Goal: Task Accomplishment & Management: Use online tool/utility

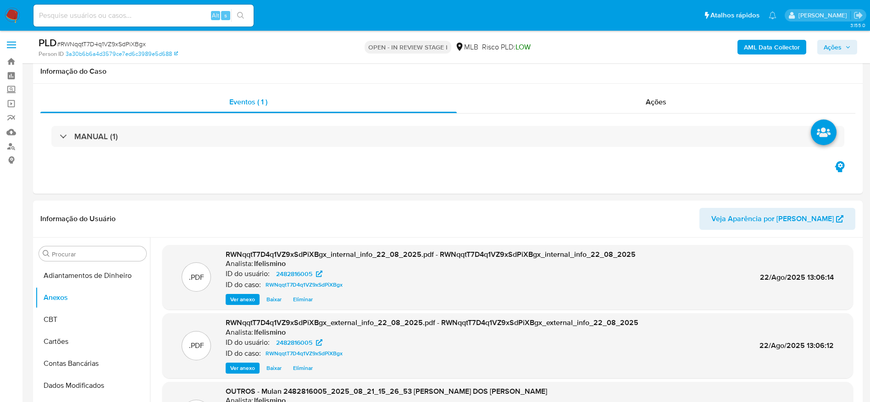
select select "10"
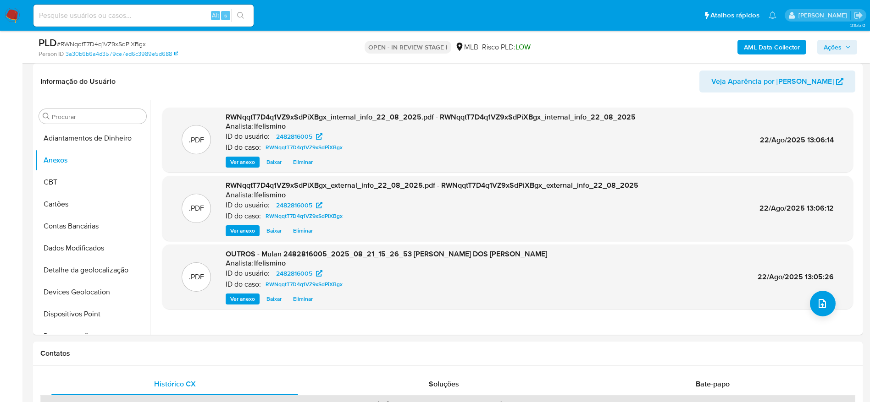
click at [182, 11] on input at bounding box center [143, 16] width 220 height 12
paste input "TUtEgI4lPQBqOqKNHSuwWHZE"
type input "TUtEgI4lPQBqOqKNHSuwWHZE"
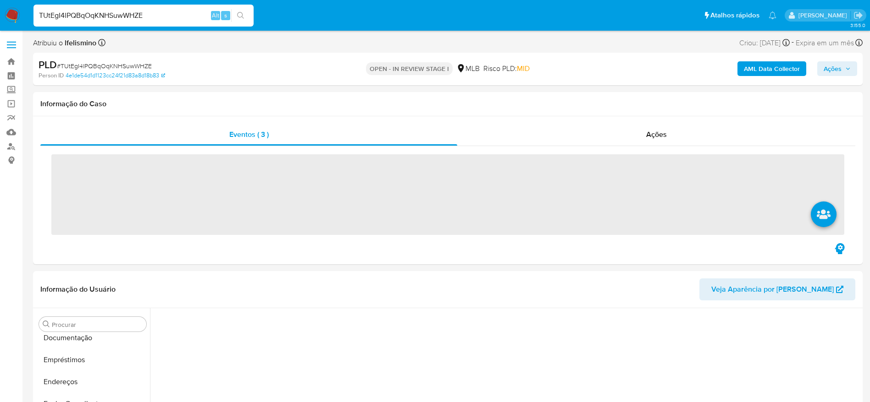
scroll to position [296, 0]
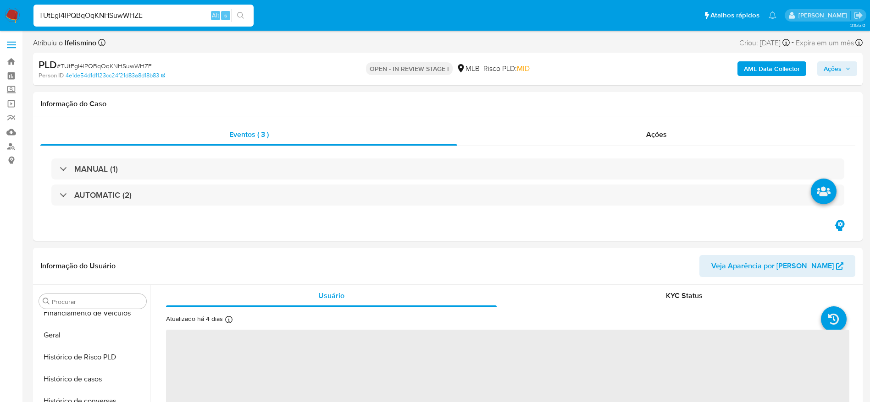
select select "10"
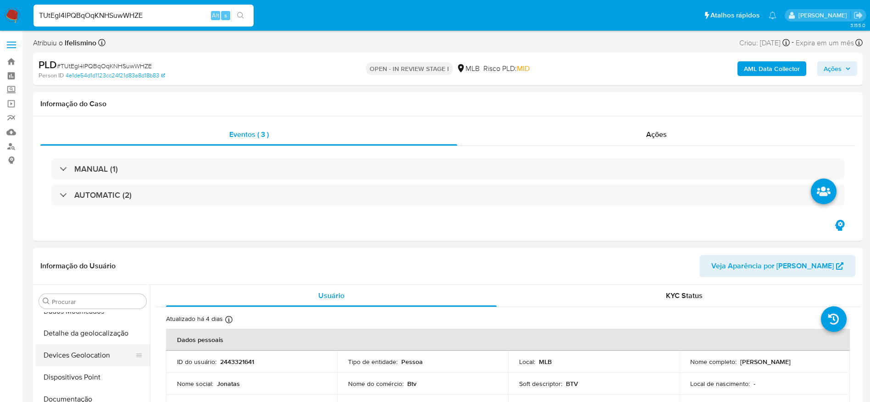
scroll to position [0, 0]
click at [93, 346] on button "Anexos" at bounding box center [88, 346] width 107 height 22
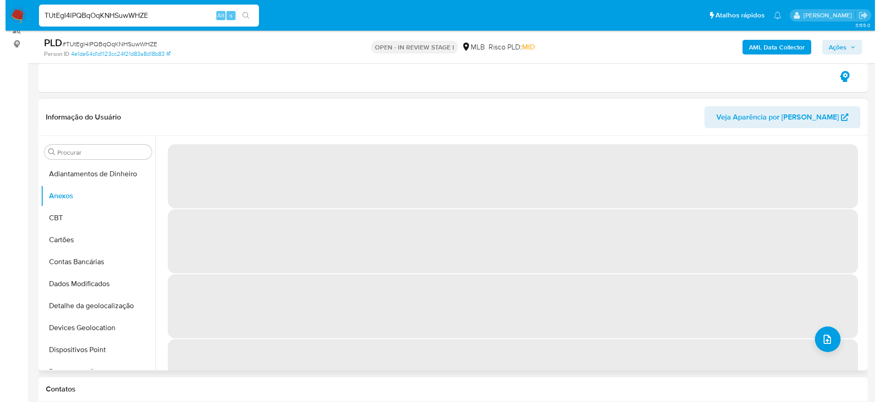
scroll to position [138, 0]
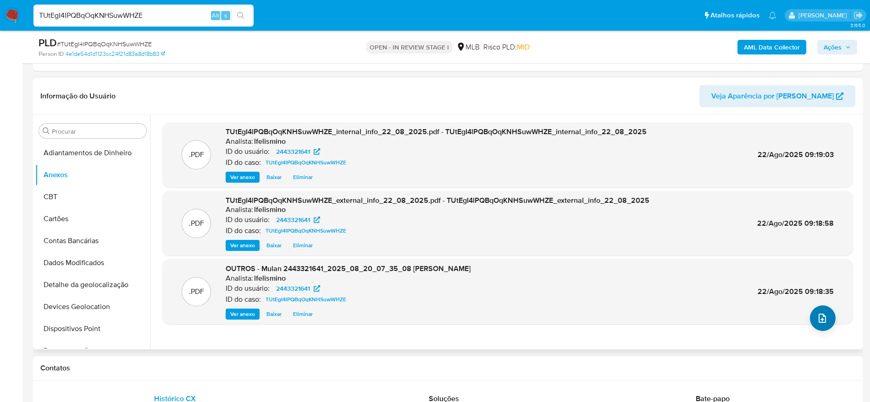
drag, startPoint x: 802, startPoint y: 313, endPoint x: 814, endPoint y: 312, distance: 12.0
click at [802, 313] on div ".PDF OUTROS - Mulan 2443321641_2025_08_20_07_35_08 JONATAS TORRES ROSSETTI Anal…" at bounding box center [507, 292] width 681 height 56
click at [816, 313] on icon "upload-file" at bounding box center [821, 318] width 11 height 11
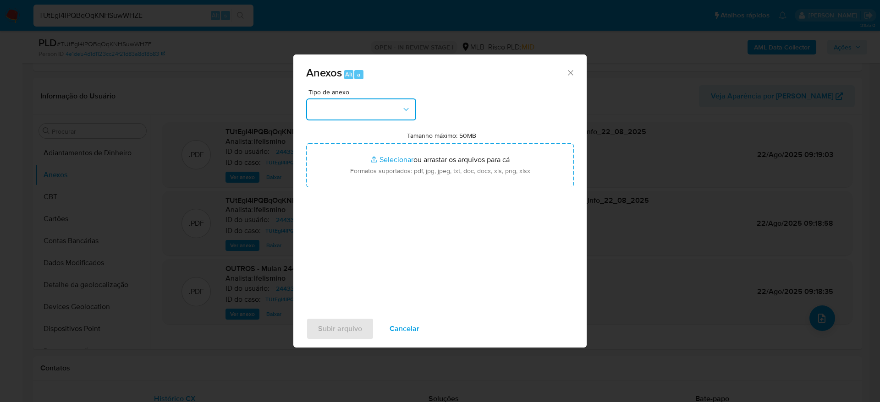
click at [402, 114] on button "button" at bounding box center [361, 110] width 110 height 22
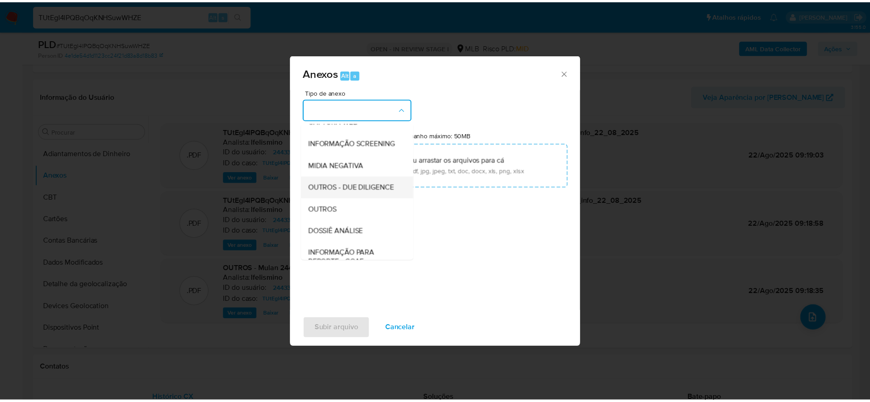
scroll to position [141, 0]
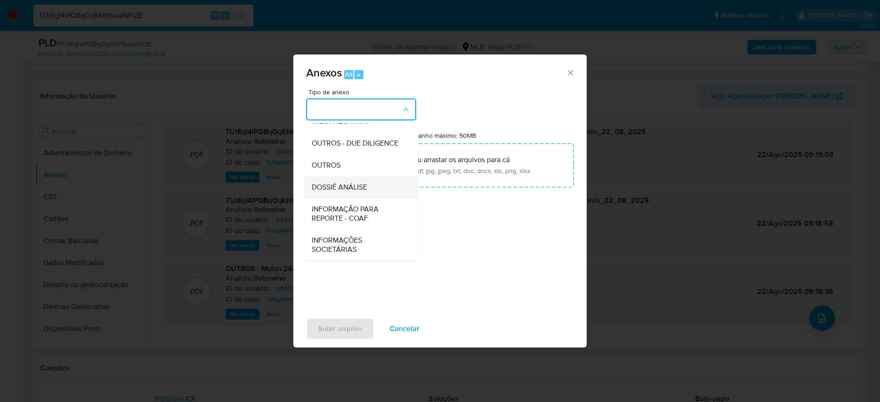
click at [355, 193] on div "DOSSIÊ ANÁLISE" at bounding box center [359, 187] width 94 height 22
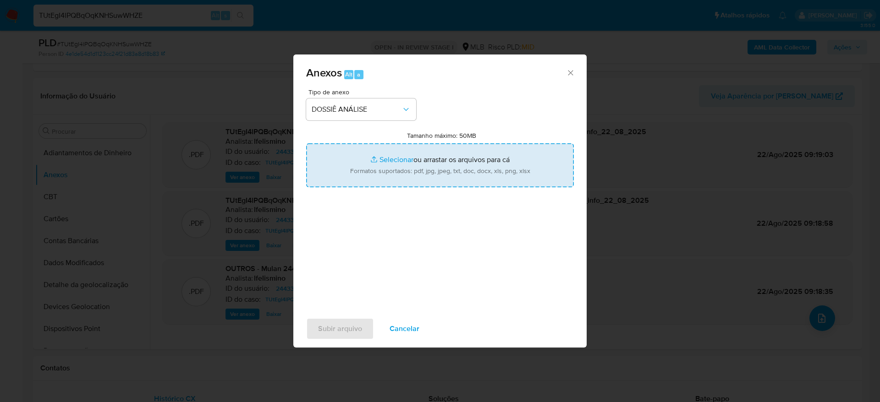
type input "C:\fakepath\SAR - CPF 23646696850 - JONATAS TORRES ROSSETTI.pdf"
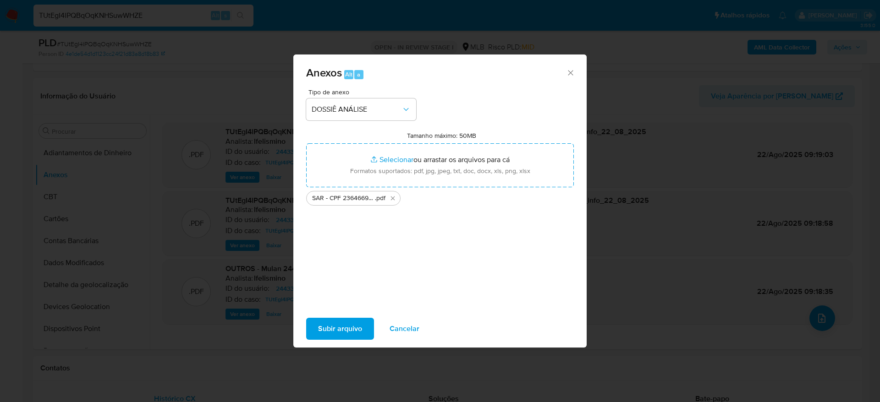
click at [333, 335] on span "Subir arquivo" at bounding box center [340, 329] width 44 height 20
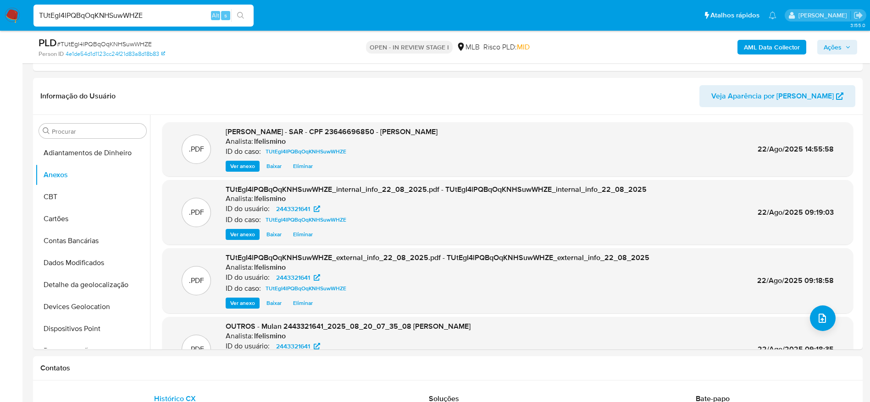
click at [825, 48] on span "Ações" at bounding box center [832, 47] width 18 height 15
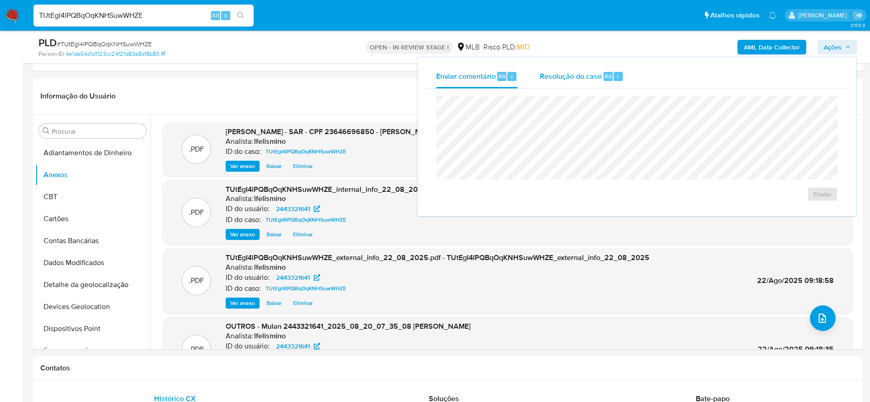
drag, startPoint x: 598, startPoint y: 67, endPoint x: 596, endPoint y: 86, distance: 19.3
click at [600, 67] on div "Resolução do caso Alt r" at bounding box center [582, 77] width 84 height 24
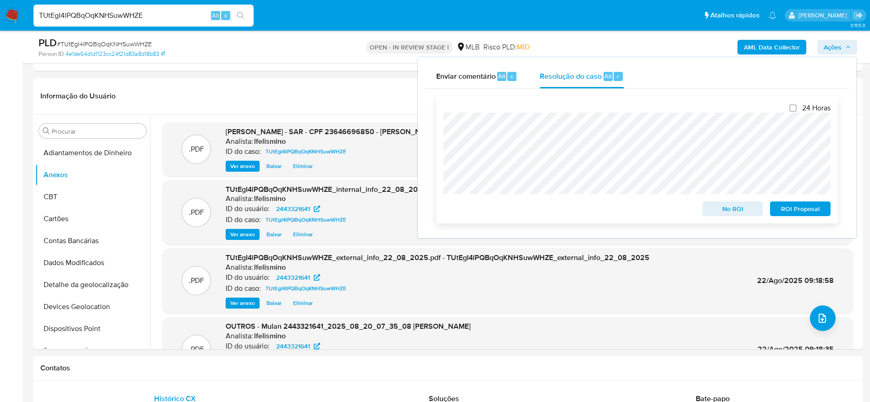
click at [801, 212] on span "ROI Proposal" at bounding box center [800, 209] width 48 height 13
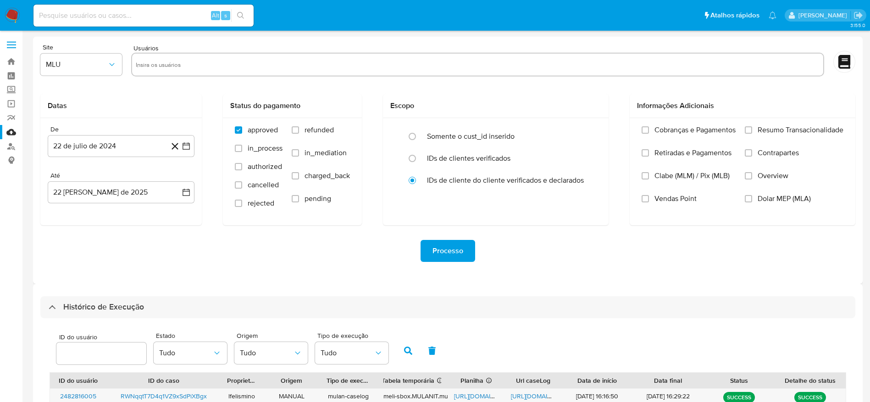
scroll to position [281, 0]
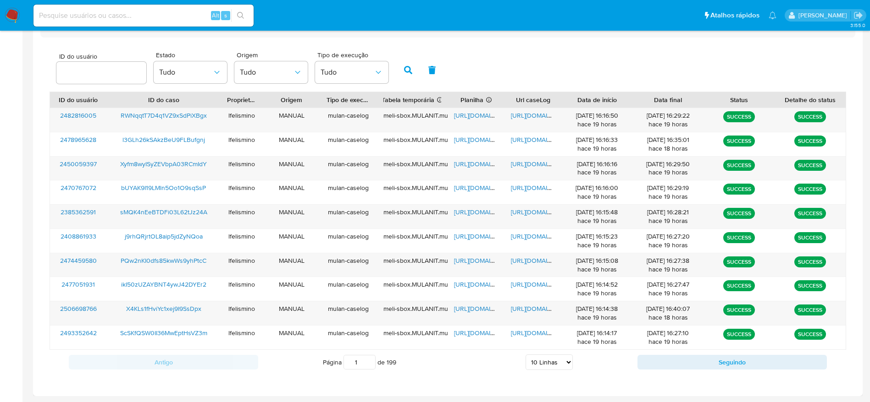
click at [564, 360] on select "5 Linhas 10 Linhas 20 Linhas 25 Linhas 50 Linhas 100 Linhas" at bounding box center [548, 363] width 47 height 16
select select "25"
click at [525, 355] on select "5 Linhas 10 Linhas 20 Linhas 25 Linhas 50 Linhas 100 Linhas" at bounding box center [548, 363] width 47 height 16
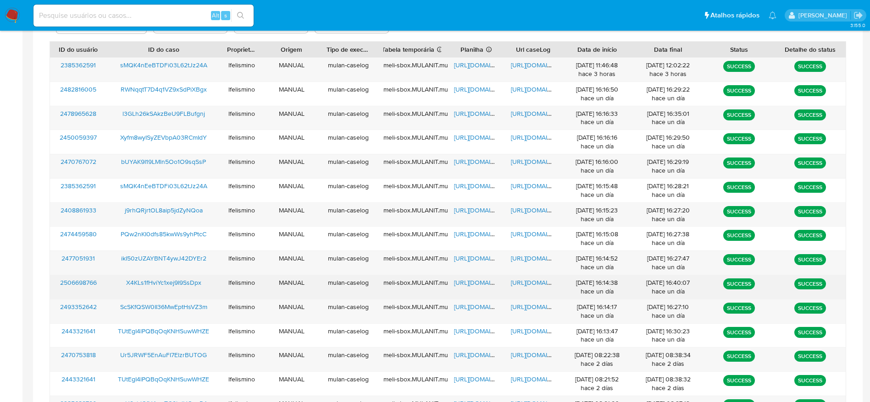
scroll to position [350, 0]
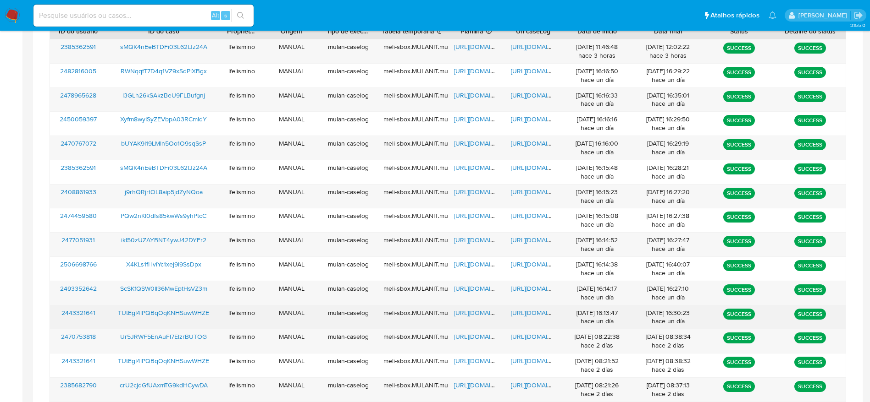
click at [526, 315] on span "https://docs.google.com/document/d/1AhN8kVkLFY0rOCMmwIDyBpzGZh0cHo_MNLOYkSVczXg…" at bounding box center [542, 313] width 63 height 9
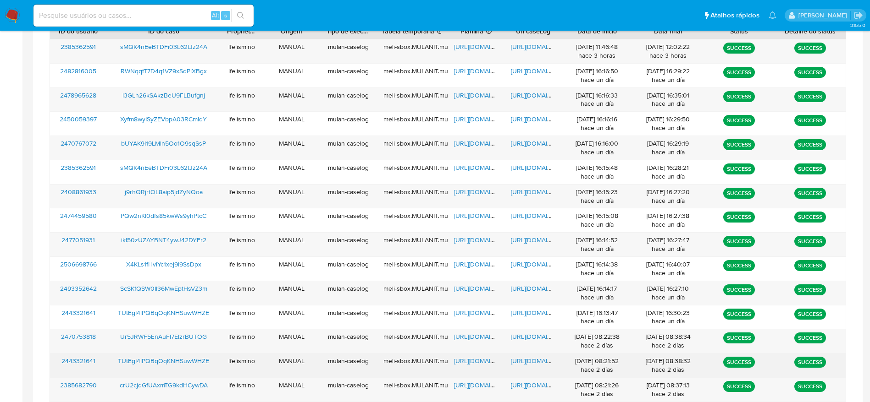
click at [526, 363] on span "https://docs.google.com/document/d/1WonqHUHpEzpVtvRw4vGvJoSlRQydZuausgIoeMoS_bQ…" at bounding box center [542, 361] width 63 height 9
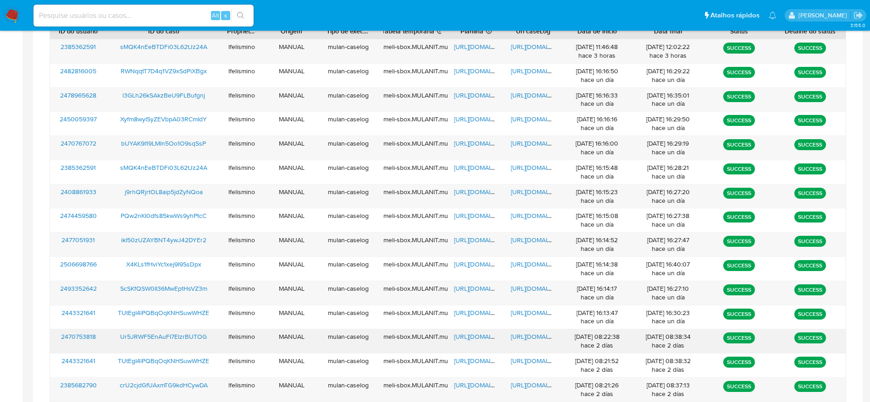
click at [518, 336] on span "https://docs.google.com/document/d/1a9YjZQAngVgkQ4n0moD_AVEDSUmJY3zAEozDWOa7YQM…" at bounding box center [542, 336] width 63 height 9
click at [521, 288] on span "https://docs.google.com/document/d/1NQN4Cf3du736n5D_99I3Z27KAtsrlcTeh2_Rpi2f2HI…" at bounding box center [542, 288] width 63 height 9
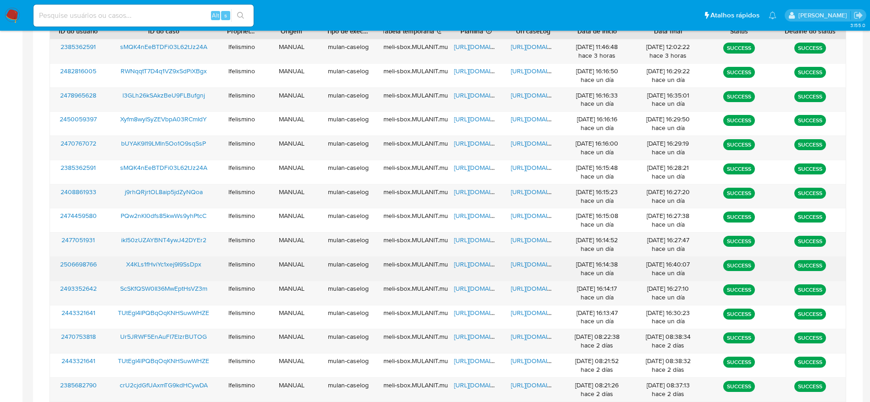
click at [538, 269] on span "https://docs.google.com/document/d/1KLip1Sxw_PIw411w6CIi6nojvWwY0g_5Gz2G_ia9wxM…" at bounding box center [542, 264] width 63 height 9
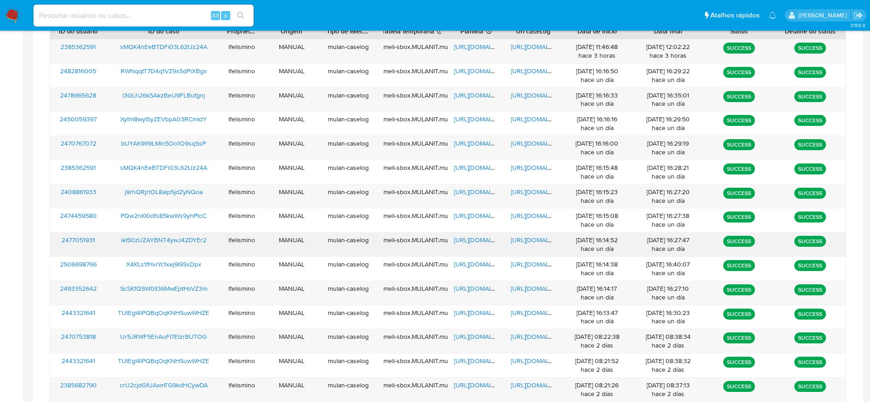
click at [528, 243] on span "https://docs.google.com/document/d/11luhYLRzRtBrM3mZvJkEsgJTkOZLRTx2LA_3JgIfHuU…" at bounding box center [542, 240] width 63 height 9
click at [519, 187] on span "https://docs.google.com/document/d/1LTieSanIXRfyh_Q2czYC7R4ZwpZu_1giDrRr4iMVbU8…" at bounding box center [542, 191] width 63 height 9
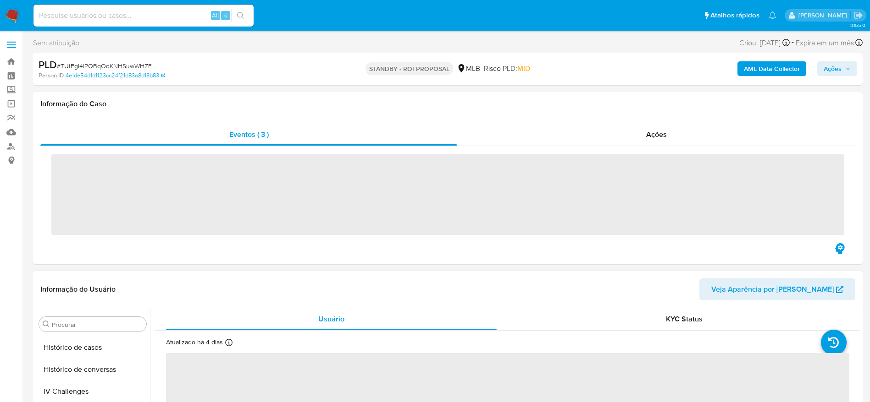
scroll to position [409, 0]
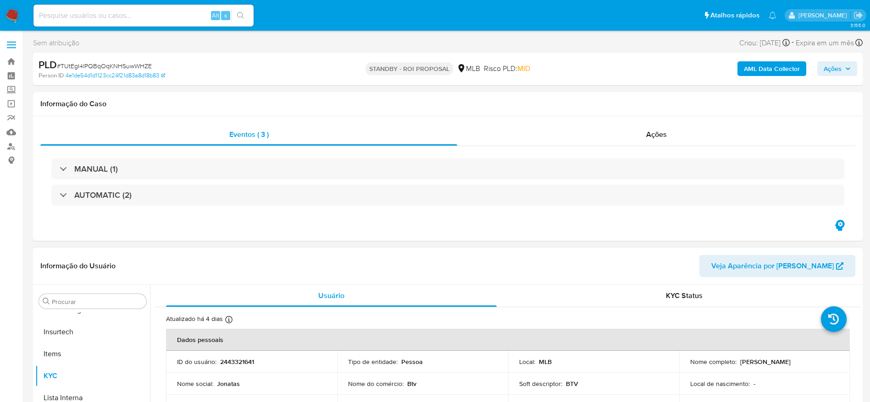
select select "10"
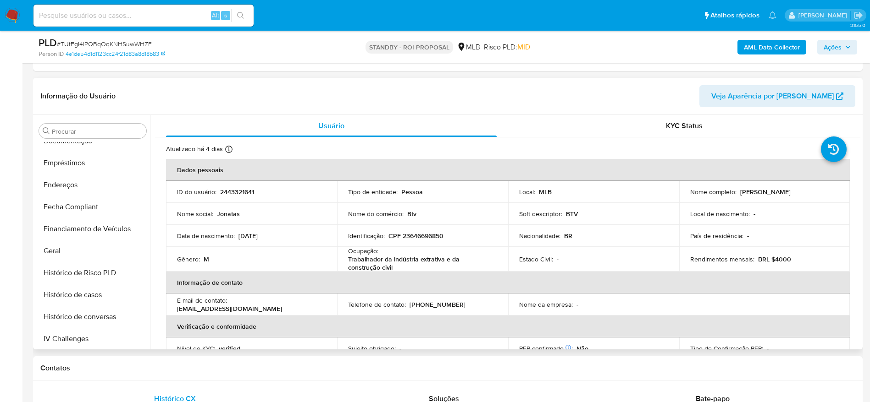
scroll to position [0, 0]
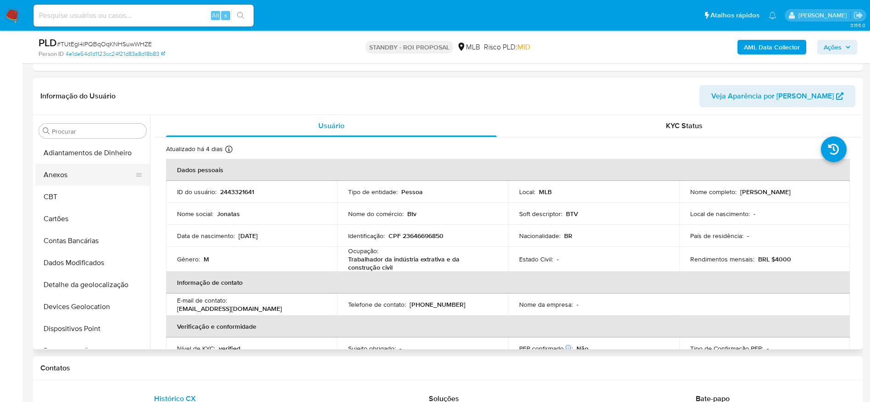
click at [105, 175] on button "Anexos" at bounding box center [88, 175] width 107 height 22
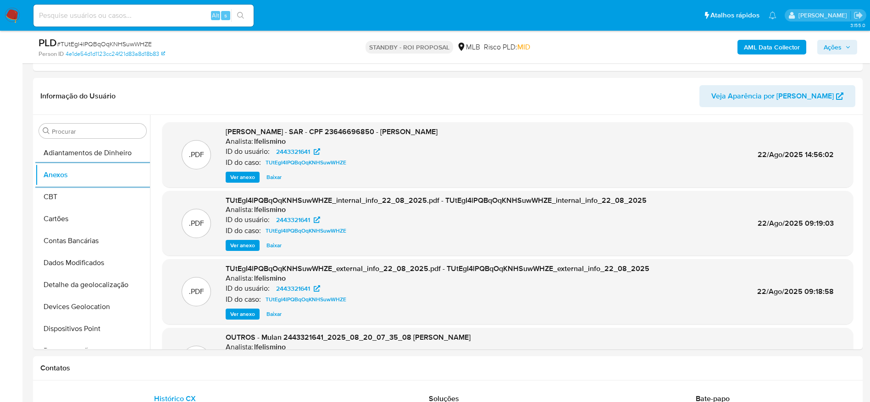
click at [163, 16] on input at bounding box center [143, 16] width 220 height 12
paste input "Ur5JRWF5EnAuFI7ElzrBUTOG"
type input "Ur5JRWF5EnAuFI7ElzrBUTOG"
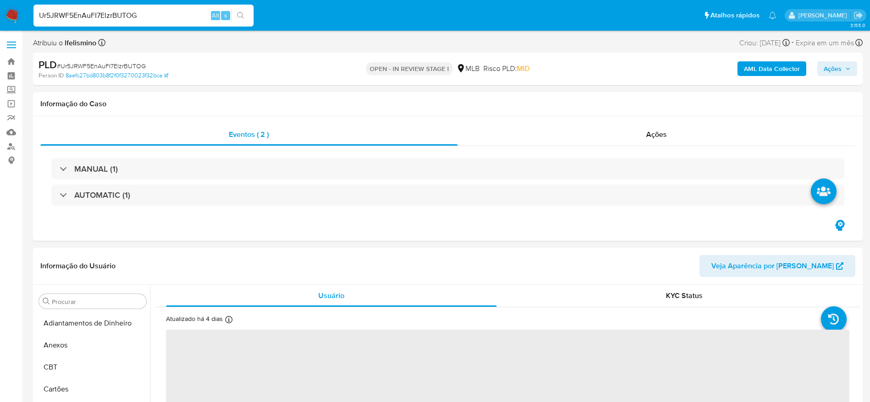
select select "10"
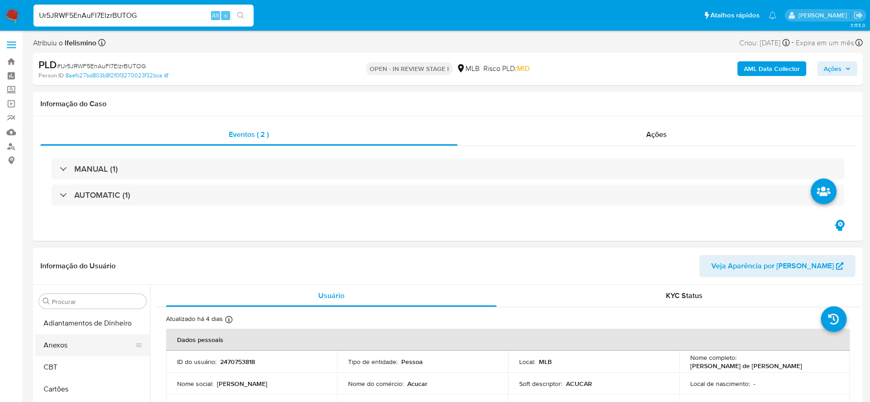
click at [124, 347] on button "Anexos" at bounding box center [88, 346] width 107 height 22
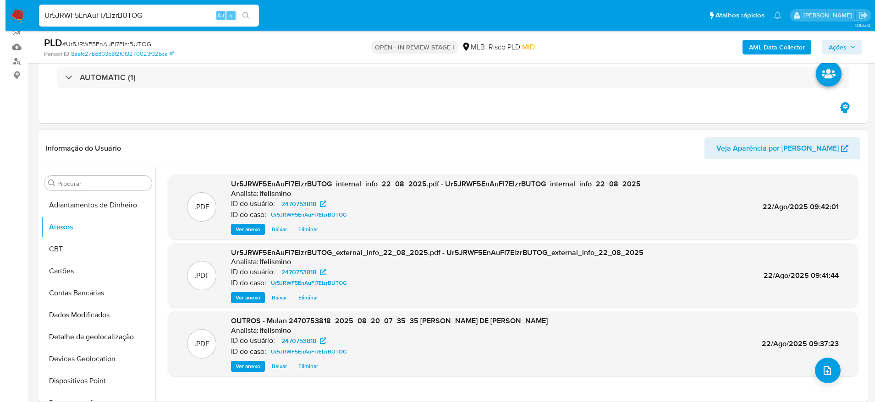
scroll to position [138, 0]
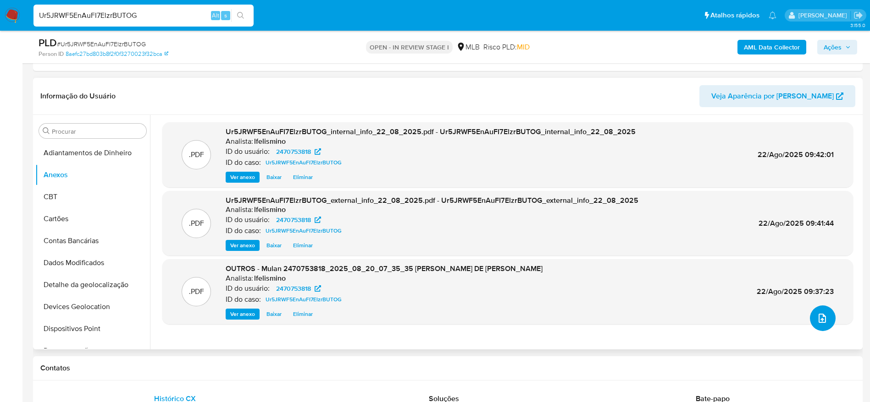
click at [812, 313] on button "upload-file" at bounding box center [823, 319] width 26 height 26
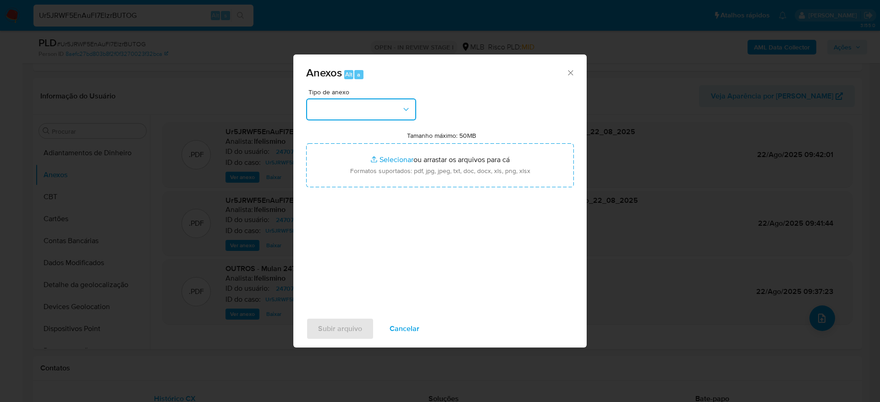
click at [375, 110] on button "button" at bounding box center [361, 110] width 110 height 22
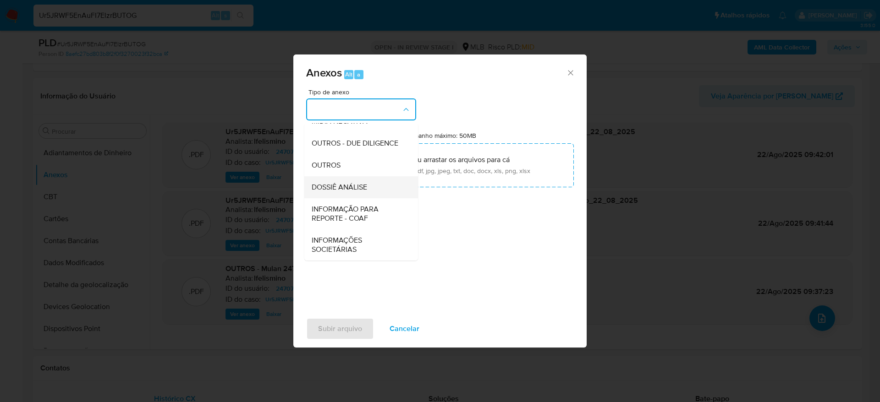
click at [346, 189] on span "DOSSIÊ ANÁLISE" at bounding box center [339, 187] width 55 height 9
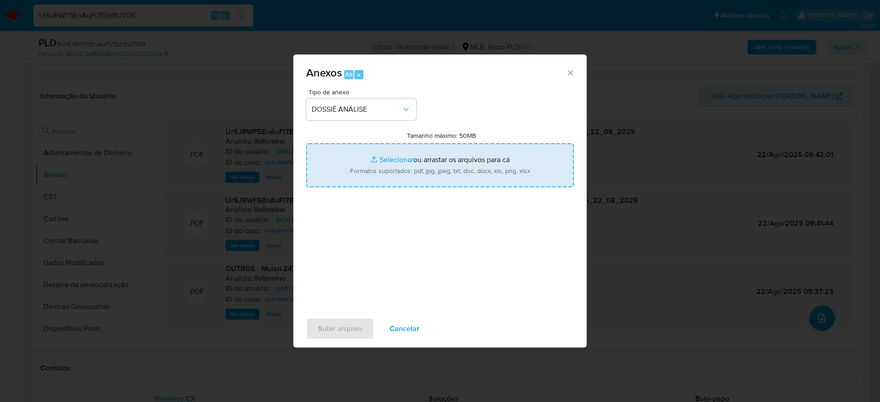
type input "C:\fakepath\SAR - CPF 23881163840 - TAINA SILVA DE SOUSA SANTOS.pdf"
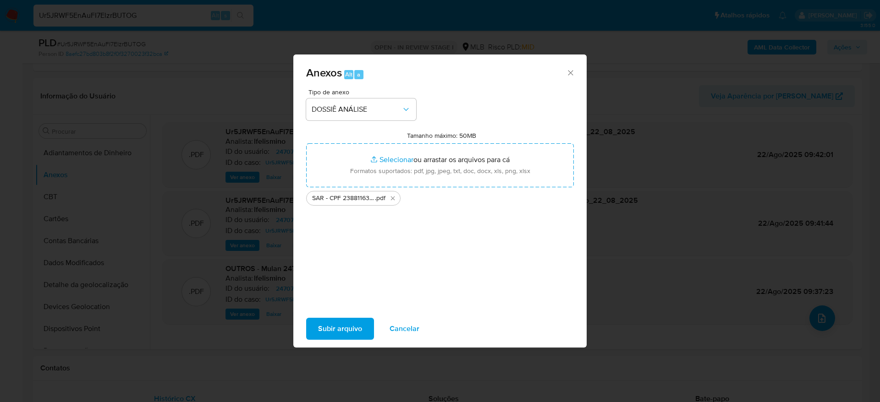
click at [328, 337] on span "Subir arquivo" at bounding box center [340, 329] width 44 height 20
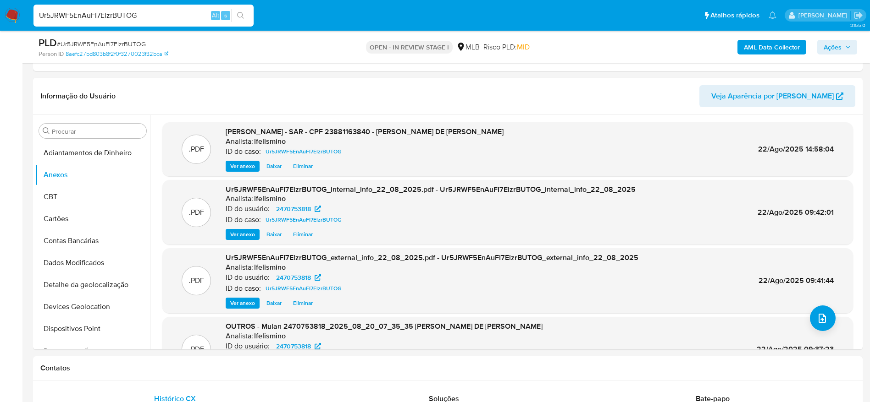
click at [839, 48] on span "Ações" at bounding box center [832, 47] width 18 height 15
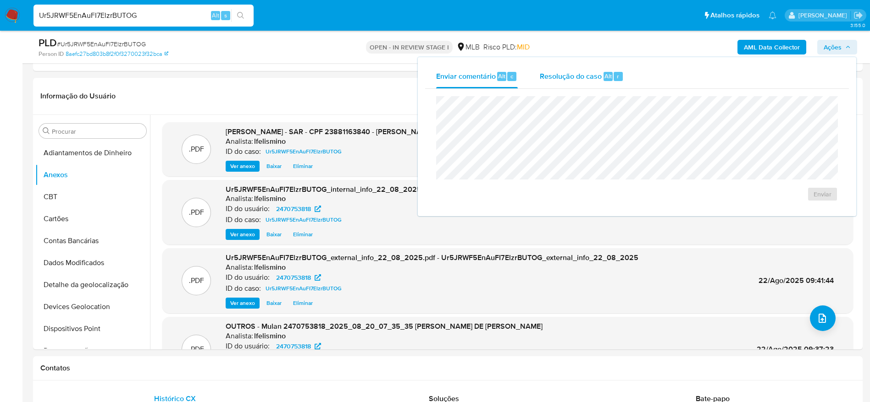
click at [618, 72] on div "r" at bounding box center [617, 76] width 9 height 9
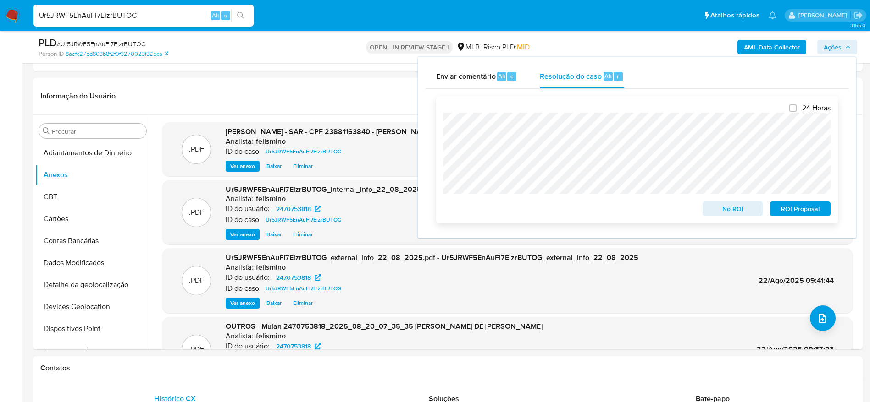
click at [815, 207] on span "ROI Proposal" at bounding box center [800, 209] width 48 height 13
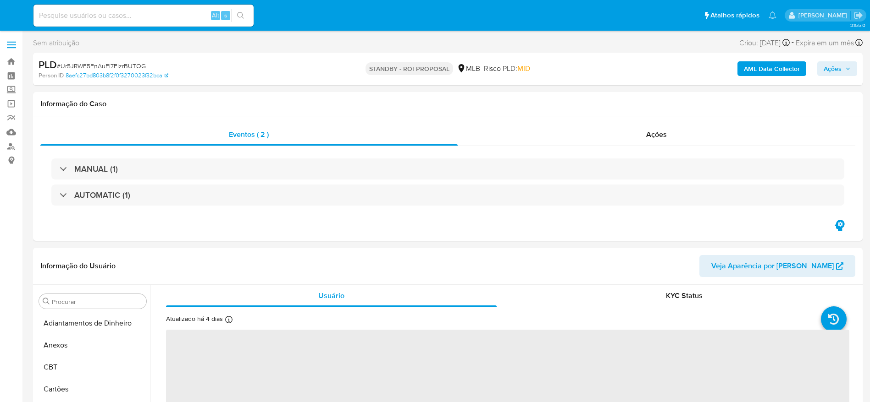
select select "10"
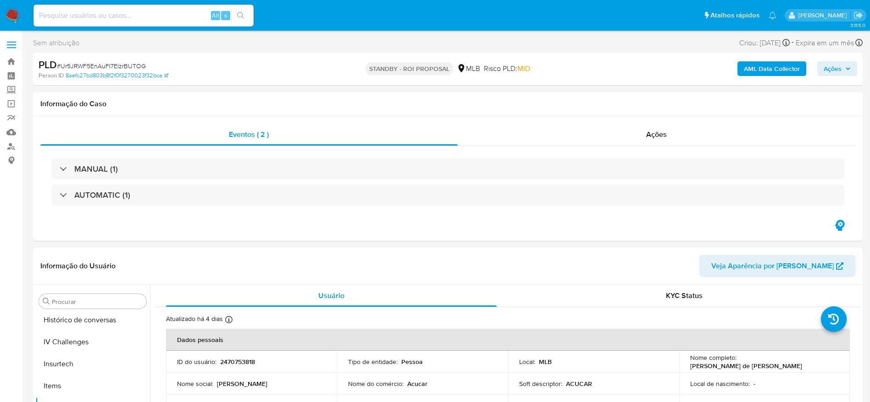
scroll to position [409, 0]
click at [160, 16] on input at bounding box center [143, 16] width 220 height 12
paste input "ScSKfQSW0II36MwEptHsVZ3m"
type input "ScSKfQSW0II36MwEptHsVZ3m"
click at [237, 10] on button "search-icon" at bounding box center [240, 15] width 19 height 13
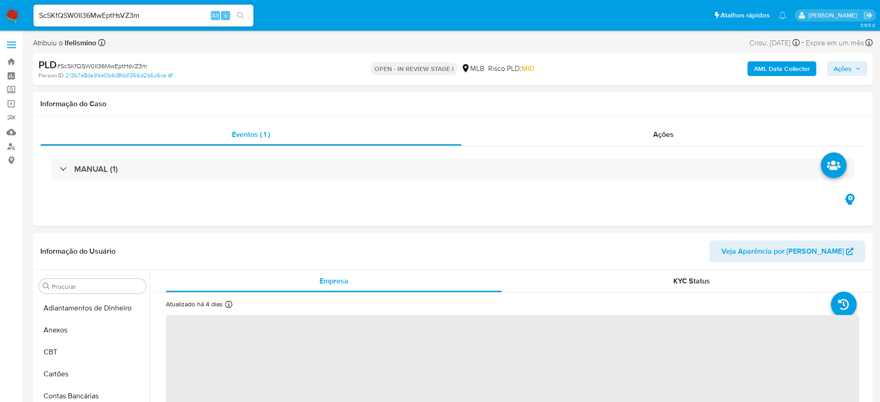
select select "10"
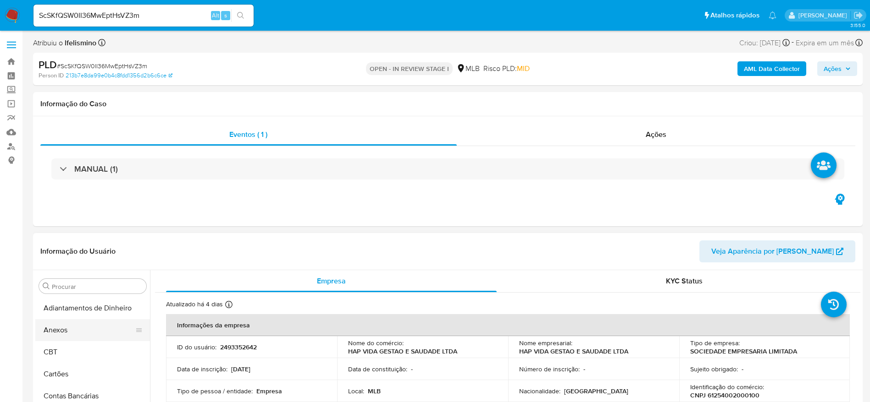
click at [103, 322] on button "Anexos" at bounding box center [88, 331] width 107 height 22
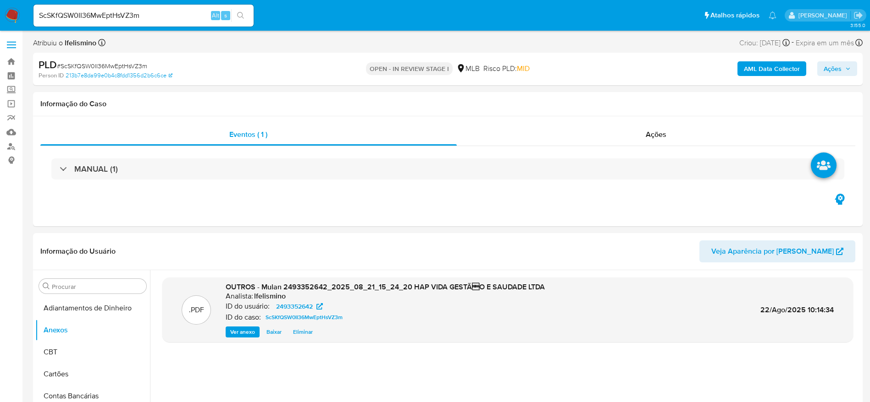
click at [737, 68] on div "AML Data Collector Ações" at bounding box center [721, 69] width 270 height 22
click at [742, 68] on button "AML Data Collector" at bounding box center [771, 68] width 69 height 15
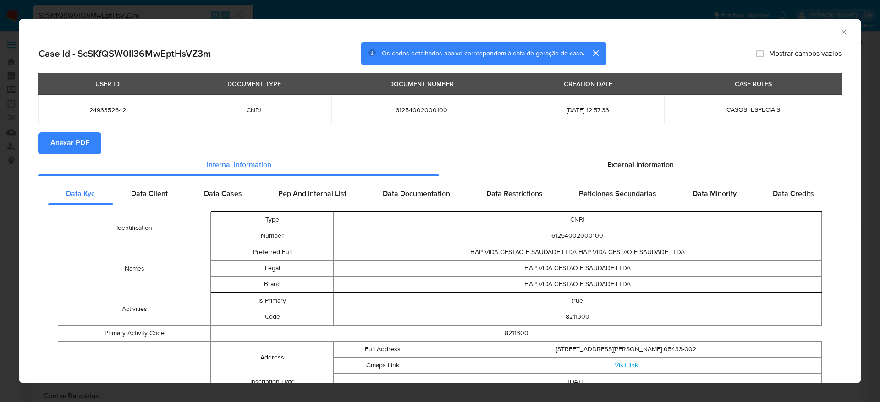
click at [66, 140] on span "Anexar PDF" at bounding box center [69, 143] width 39 height 20
click at [841, 32] on icon "Fechar a janela" at bounding box center [843, 31] width 5 height 5
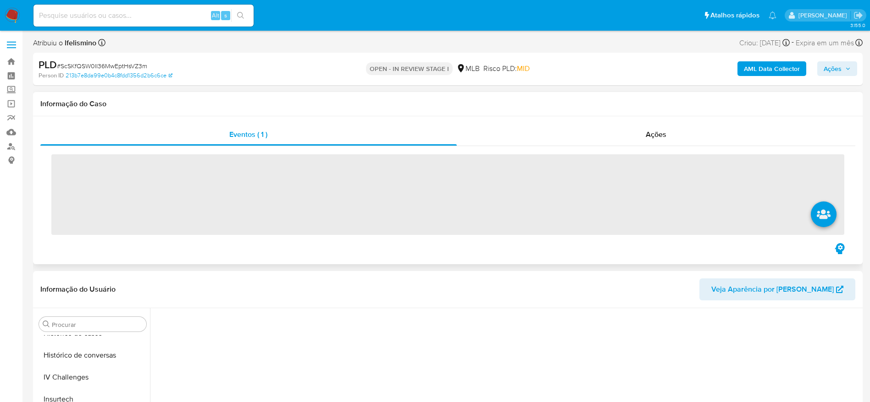
scroll to position [409, 0]
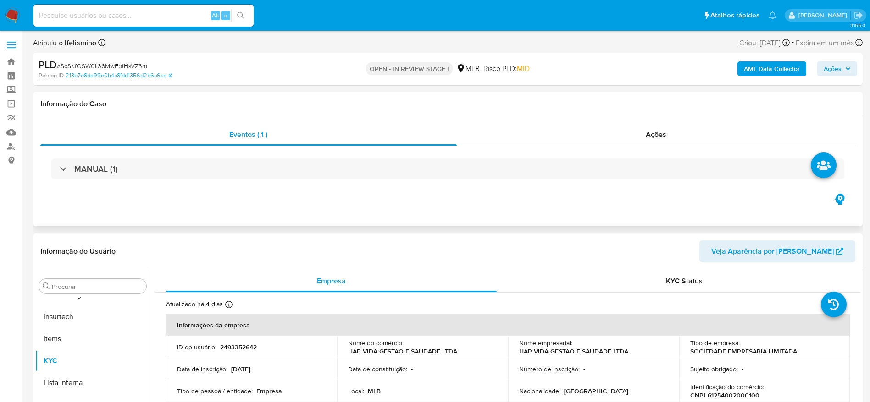
select select "10"
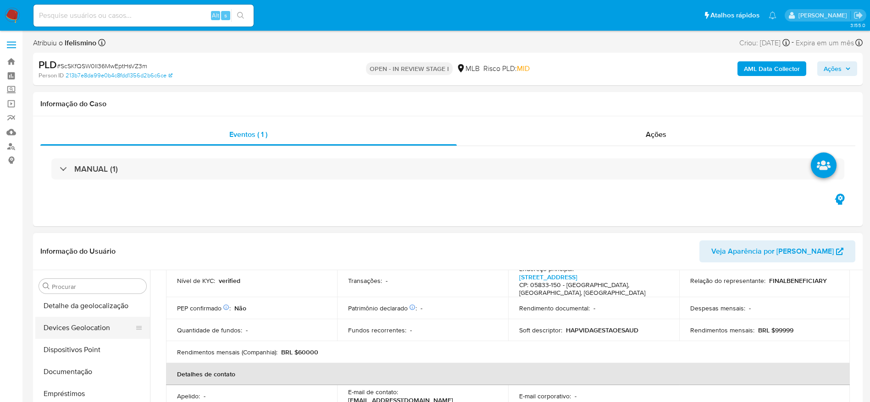
scroll to position [0, 0]
click at [108, 329] on button "Anexos" at bounding box center [88, 331] width 107 height 22
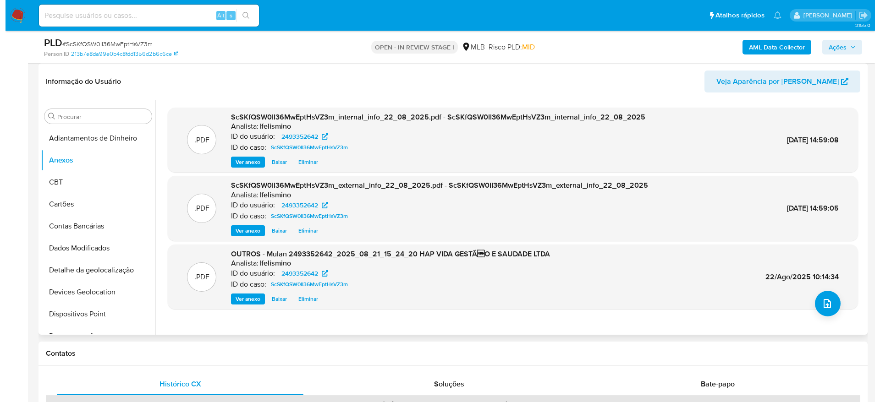
scroll to position [69, 0]
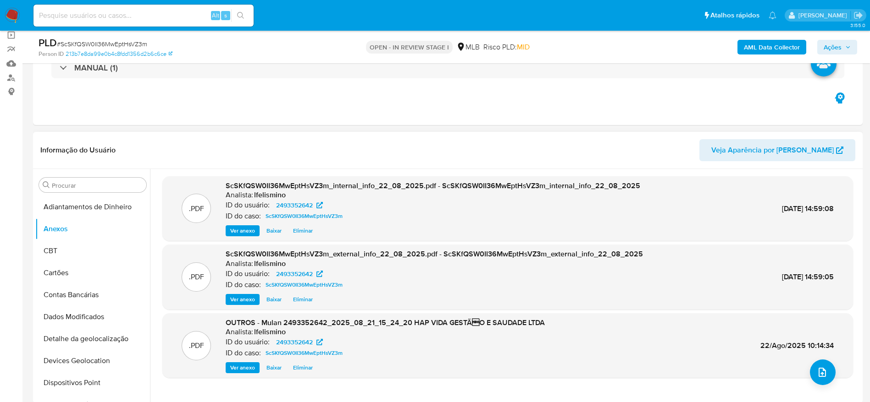
click at [807, 384] on div ".PDF ScSKfQSW0II36MwEptHsVZ3m_internal_info_22_08_2025.pdf - ScSKfQSW0II36MwEpt…" at bounding box center [507, 286] width 690 height 220
click at [818, 376] on icon "upload-file" at bounding box center [821, 372] width 7 height 9
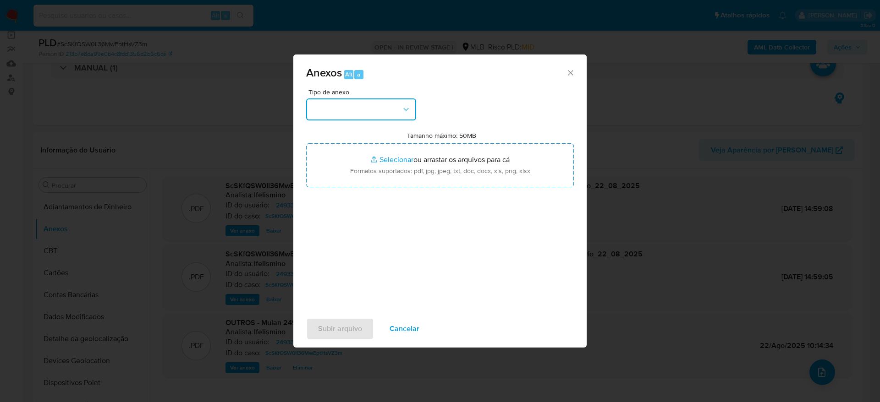
click at [356, 107] on button "button" at bounding box center [361, 110] width 110 height 22
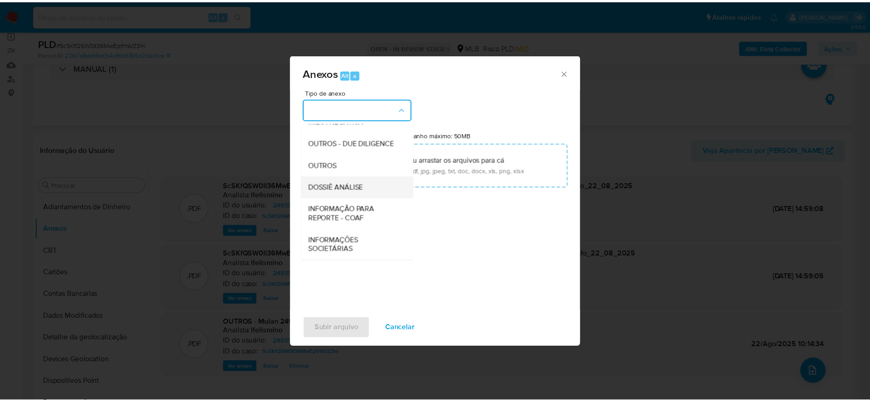
scroll to position [138, 0]
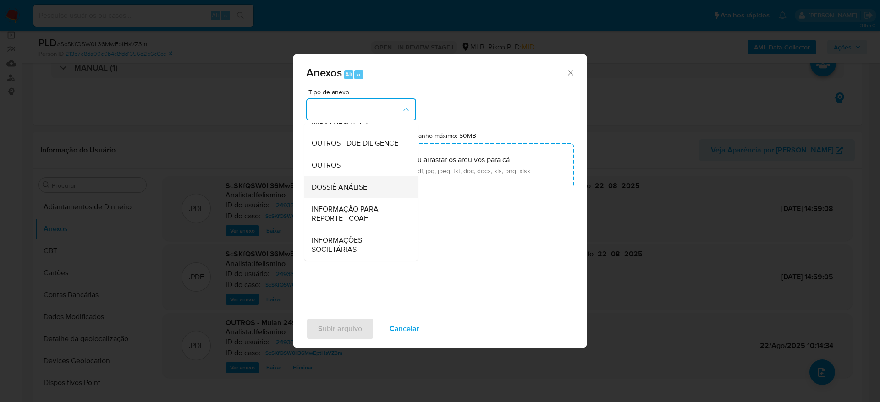
click at [339, 191] on span "DOSSIÊ ANÁLISE" at bounding box center [339, 187] width 55 height 9
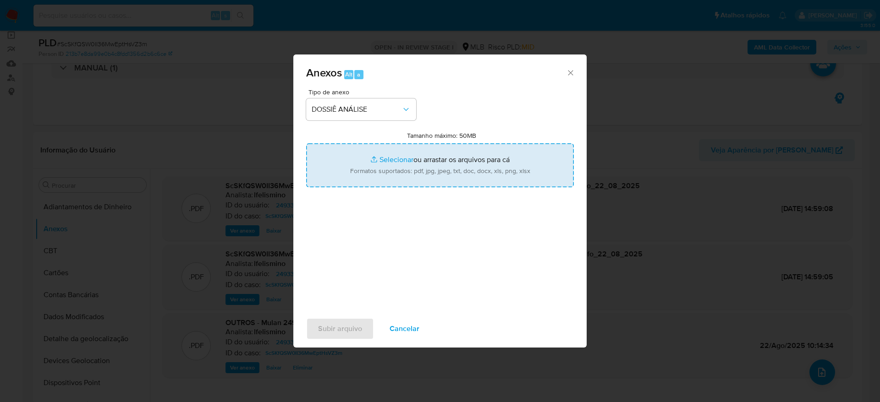
type input "C:\fakepath\SAR - CNPJ 61254002000100 - HAP VIDA GESTÃO E SAUDADE LTDA.pdf"
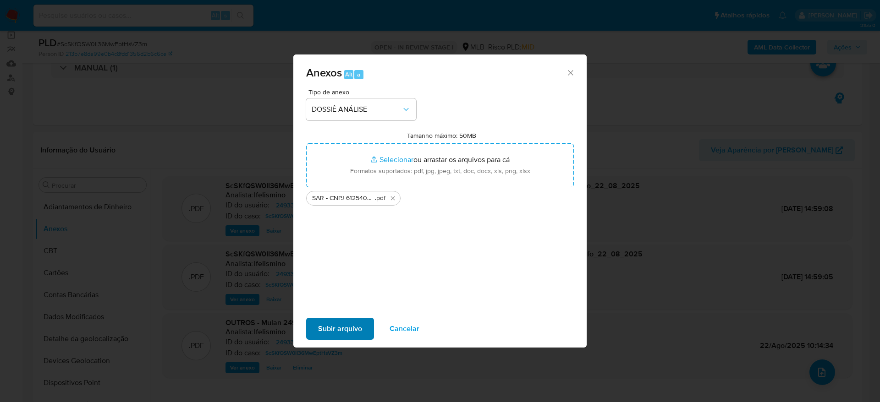
click at [334, 318] on div "Subir arquivo Cancelar" at bounding box center [439, 329] width 293 height 35
click at [354, 319] on span "Subir arquivo" at bounding box center [340, 329] width 44 height 20
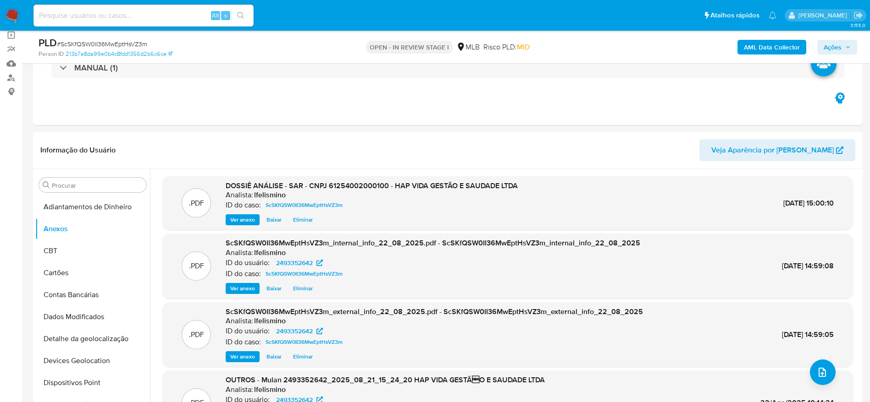
click at [842, 45] on span "Ações" at bounding box center [836, 47] width 27 height 13
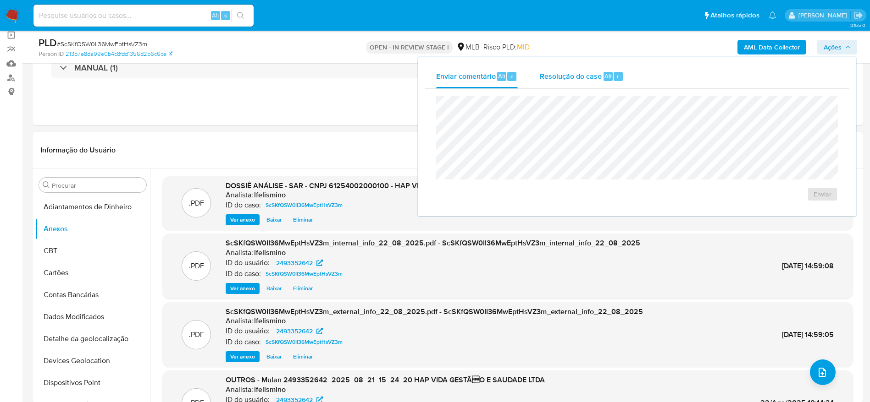
click at [596, 81] on div "Resolução do caso Alt r" at bounding box center [582, 77] width 84 height 24
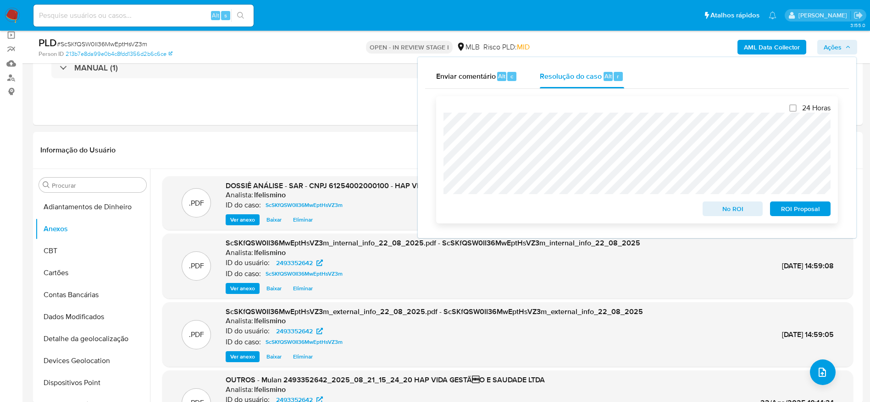
click at [817, 213] on span "ROI Proposal" at bounding box center [800, 209] width 48 height 13
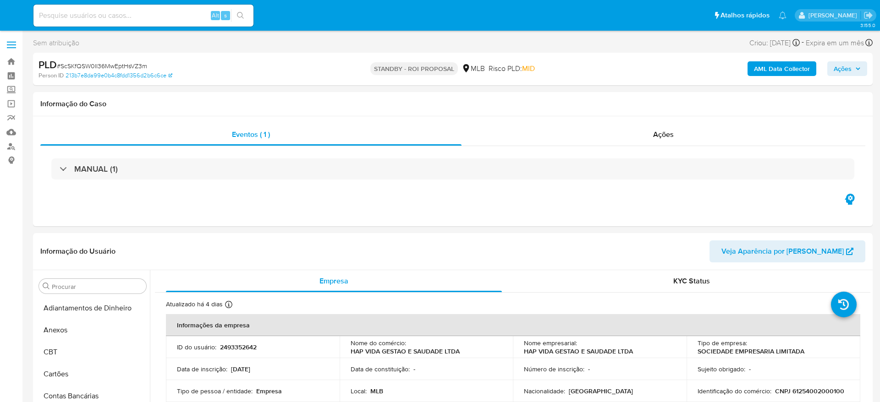
select select "10"
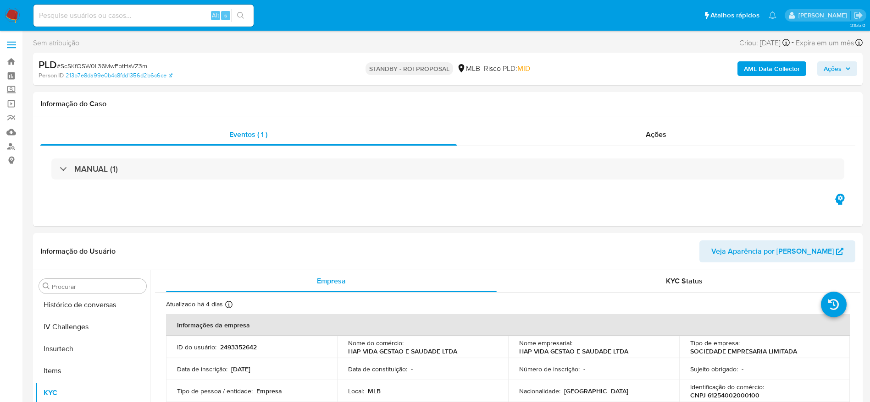
scroll to position [409, 0]
click at [172, 17] on input at bounding box center [143, 16] width 220 height 12
paste input "X4KLs1fHviYc1xej9I9SsDpx"
type input "X4KLs1fHviYc1xej9I9SsDpx"
click at [244, 17] on icon "search-icon" at bounding box center [240, 15] width 7 height 7
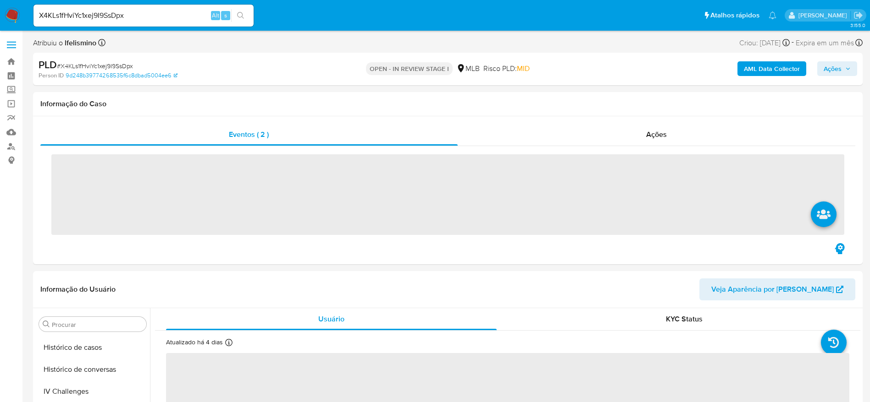
scroll to position [409, 0]
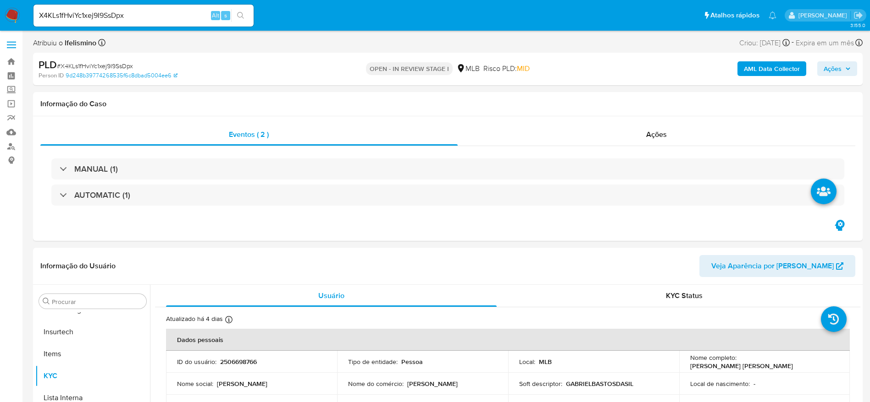
select select "10"
click at [66, 350] on button "Anexos" at bounding box center [92, 346] width 115 height 22
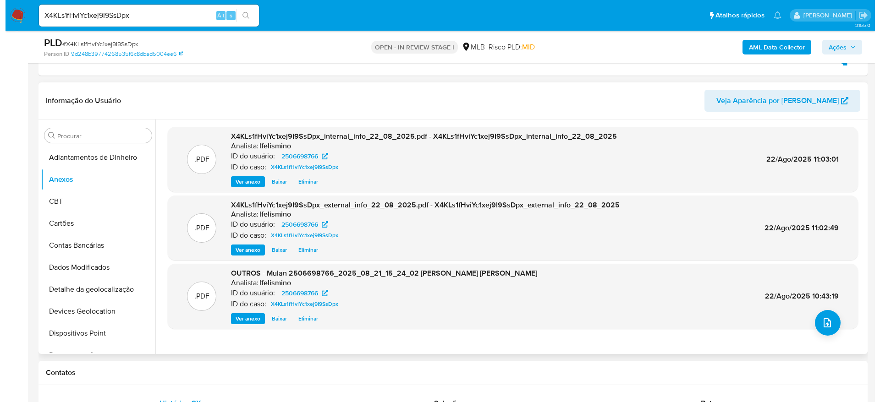
scroll to position [138, 0]
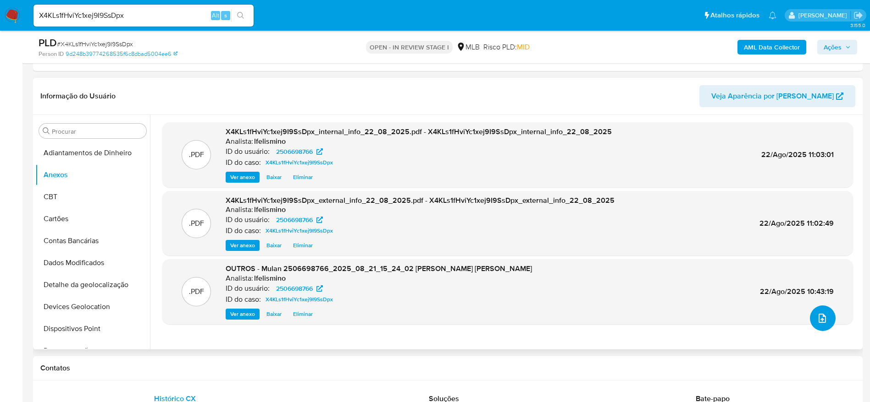
click at [827, 320] on button "upload-file" at bounding box center [823, 319] width 26 height 26
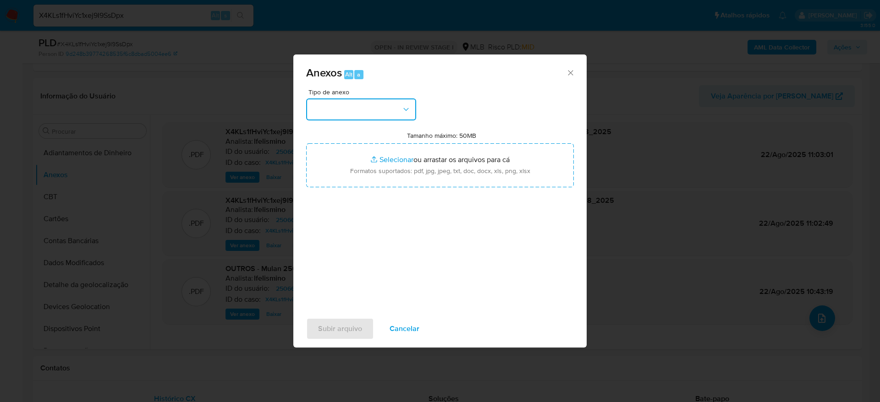
click at [366, 116] on button "button" at bounding box center [361, 110] width 110 height 22
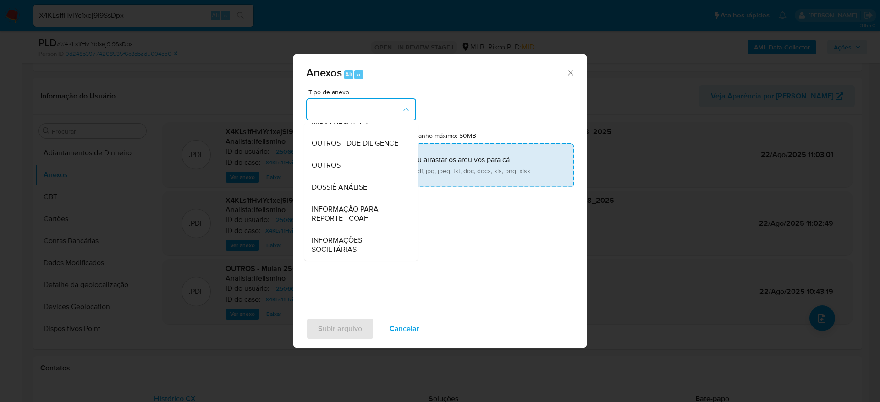
drag, startPoint x: 363, startPoint y: 196, endPoint x: 369, endPoint y: 186, distance: 11.6
click at [363, 196] on div "DOSSIÊ ANÁLISE" at bounding box center [359, 187] width 94 height 22
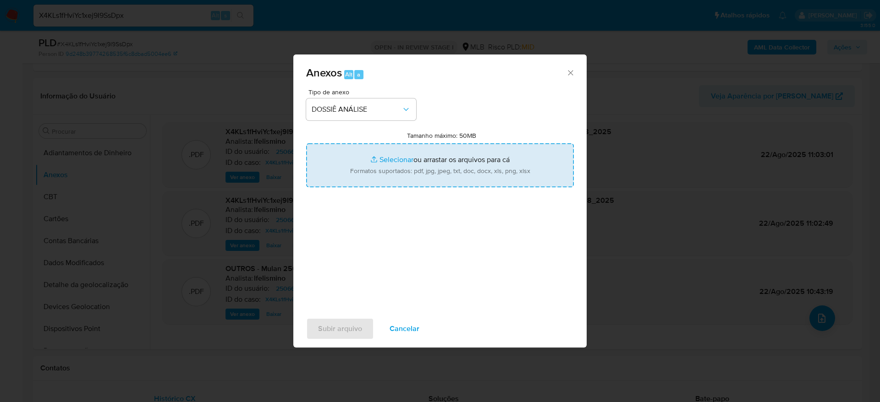
type input "C:\fakepath\SAR - CPF 42856367860 - GABRIEL BASTOS DA SILVA.pdf"
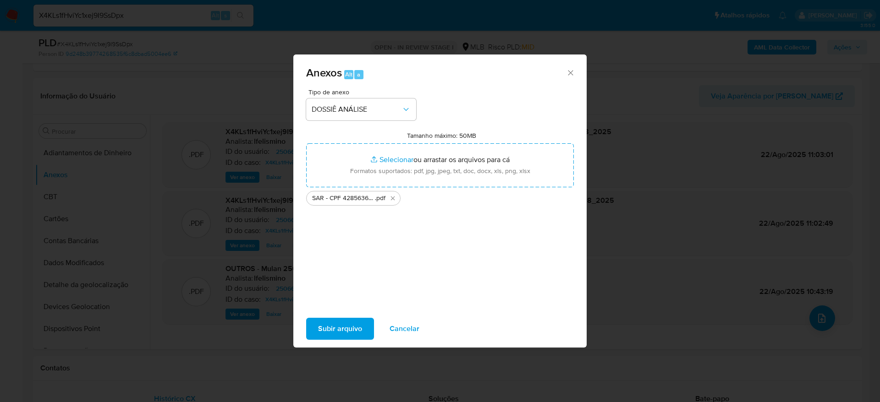
click at [321, 332] on span "Subir arquivo" at bounding box center [340, 329] width 44 height 20
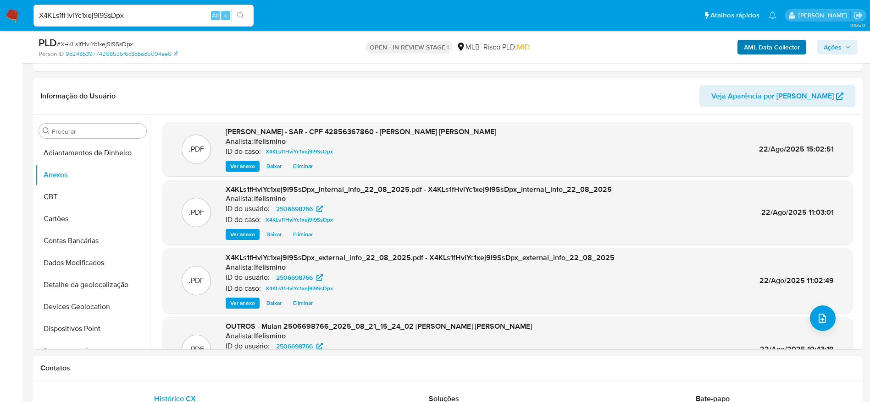
click at [846, 49] on icon "button" at bounding box center [848, 47] width 6 height 6
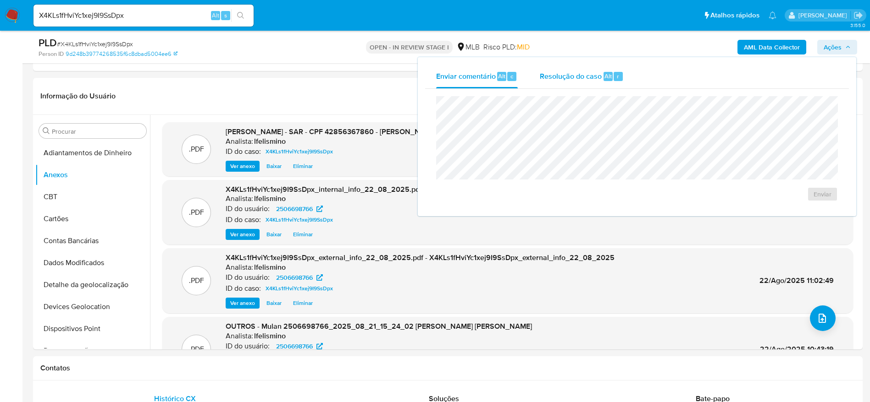
click at [567, 77] on span "Resolução do caso" at bounding box center [571, 76] width 62 height 11
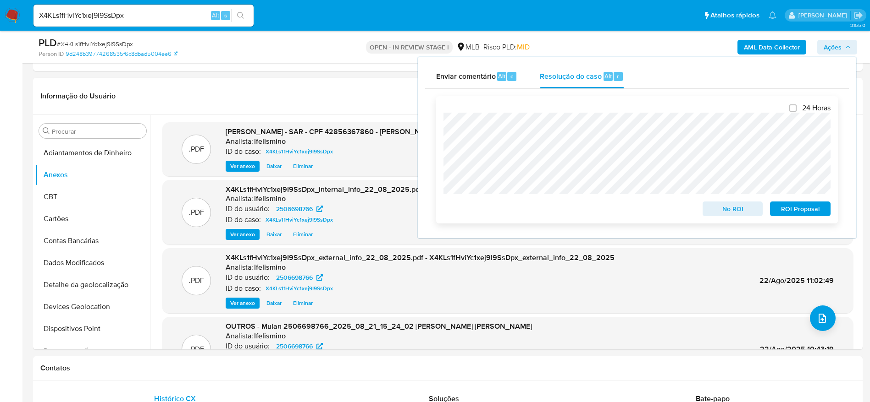
click at [794, 203] on div "ROI Proposal" at bounding box center [798, 207] width 64 height 18
click at [812, 215] on span "ROI Proposal" at bounding box center [800, 209] width 48 height 13
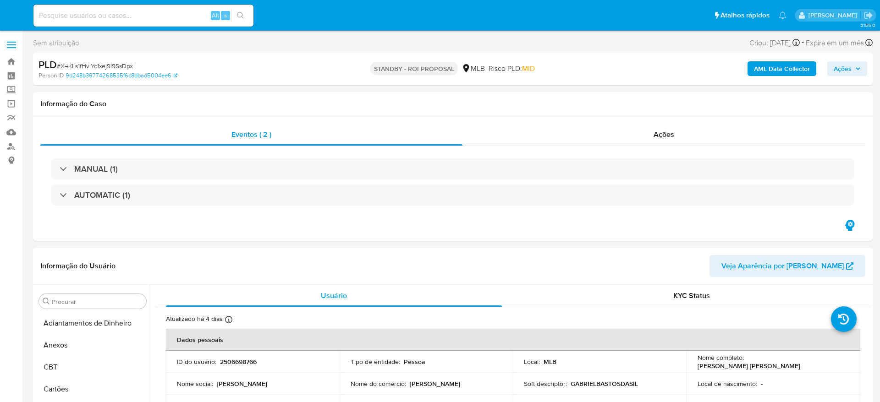
select select "10"
click at [141, 8] on div "Alt s" at bounding box center [143, 16] width 220 height 22
paste input "ikI50zUZAYBNT4ywJ42DYEr2"
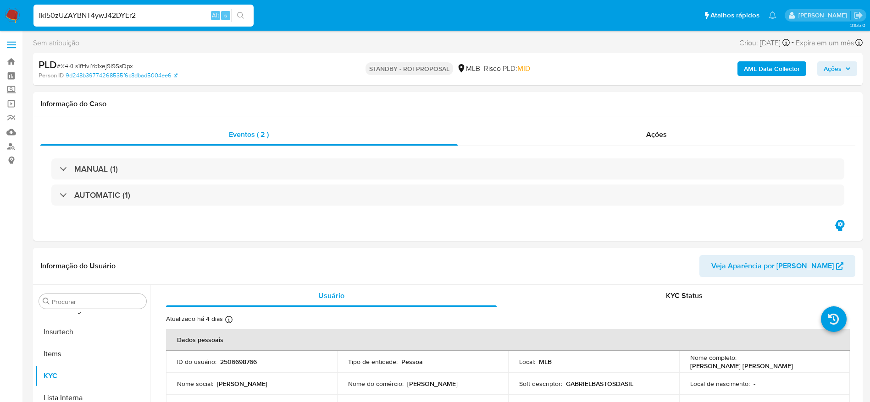
type input "ikI50zUZAYBNT4ywJ42DYEr2"
click at [247, 13] on button "search-icon" at bounding box center [240, 15] width 19 height 13
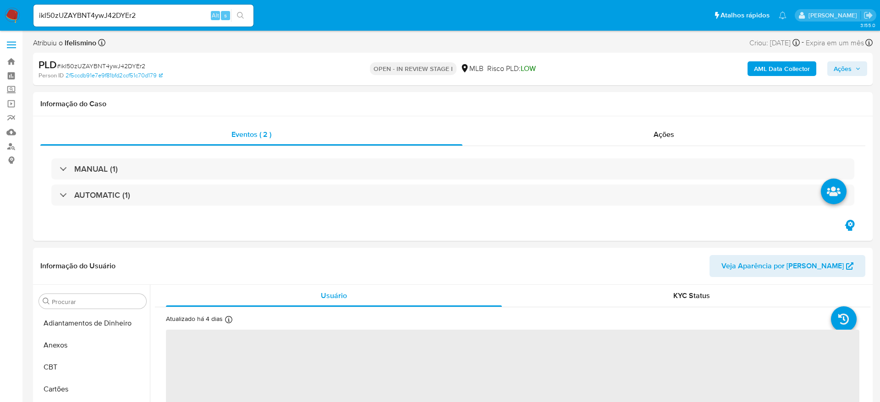
select select "10"
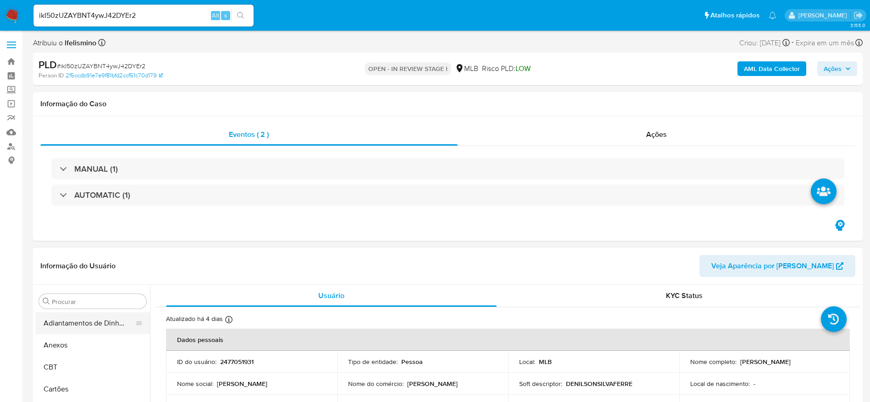
drag, startPoint x: 51, startPoint y: 347, endPoint x: 112, endPoint y: 318, distance: 67.3
click at [52, 347] on button "Anexos" at bounding box center [92, 346] width 115 height 22
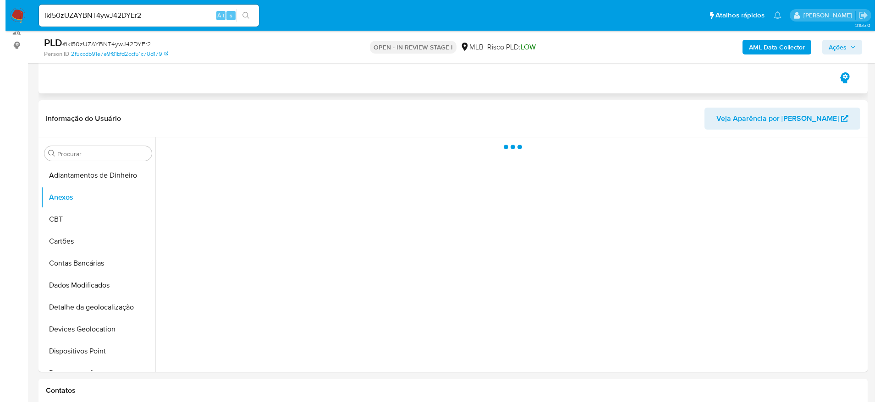
scroll to position [138, 0]
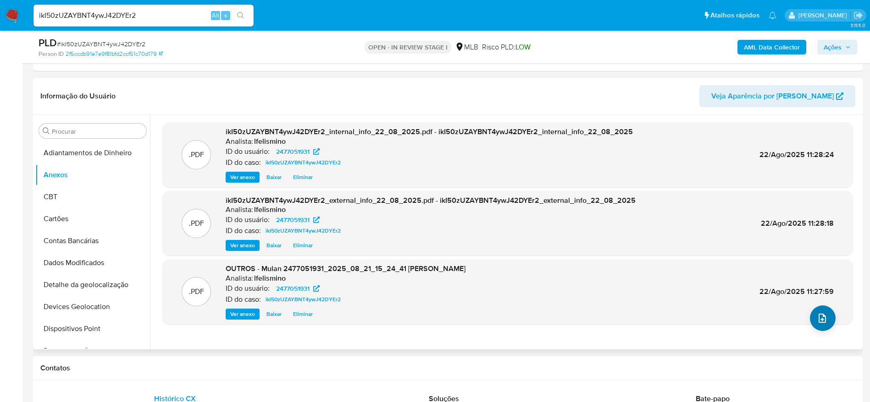
click at [804, 317] on div ".PDF OUTROS - Mulan 2477051931_2025_08_21_15_24_41 DENILSON SILVA FERREIRA Anal…" at bounding box center [507, 292] width 681 height 56
click at [824, 322] on button "upload-file" at bounding box center [823, 319] width 26 height 26
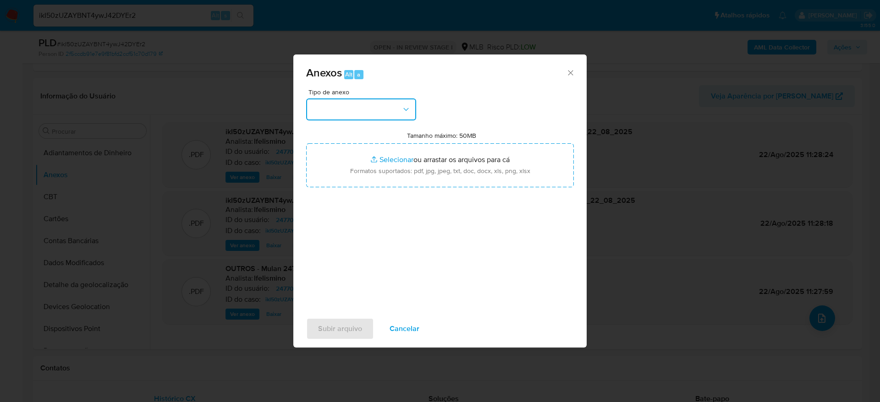
click at [376, 106] on button "button" at bounding box center [361, 110] width 110 height 22
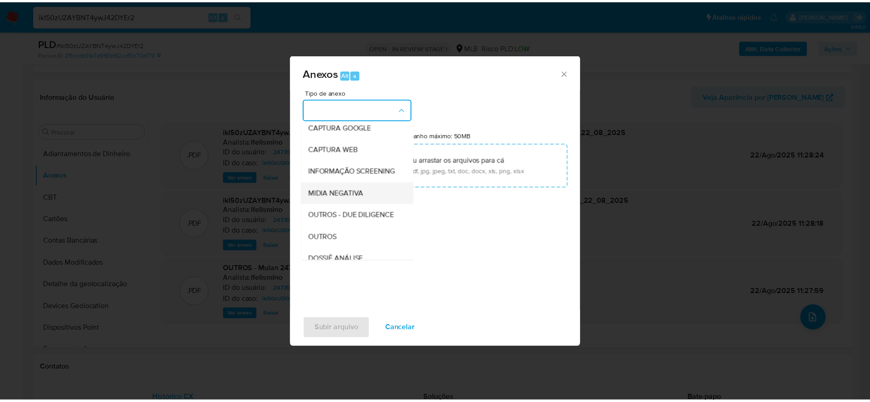
scroll to position [141, 0]
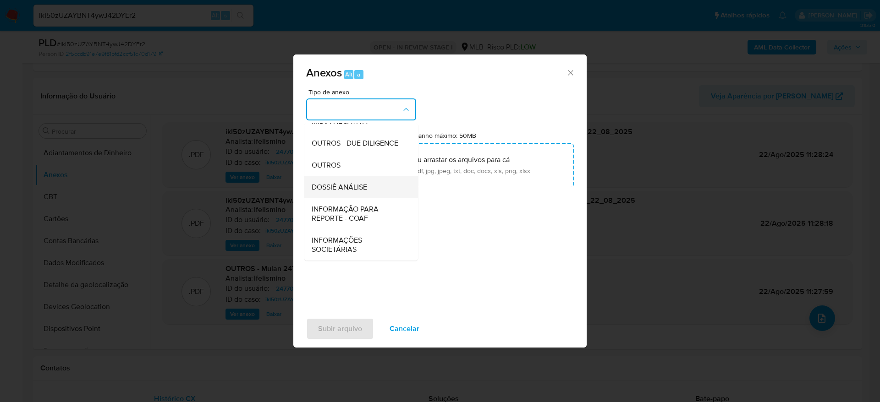
click at [371, 189] on div "DOSSIÊ ANÁLISE" at bounding box center [359, 187] width 94 height 22
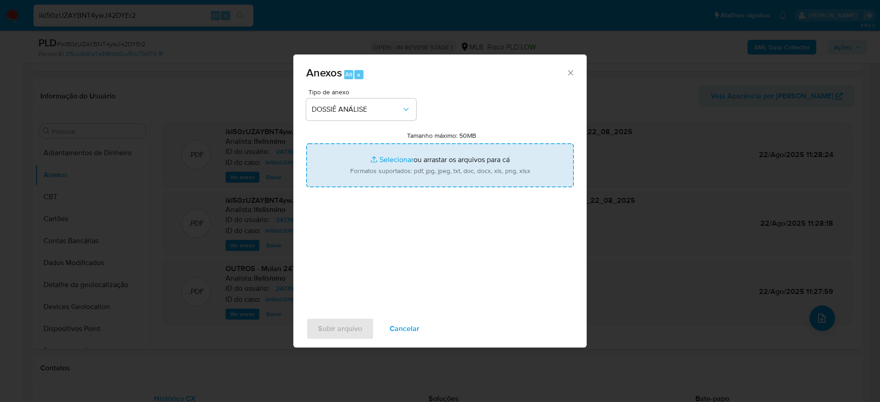
type input "C:\fakepath\SAR - CPF 44901668854 - DENILSON SILVA FERREIRA.pdf"
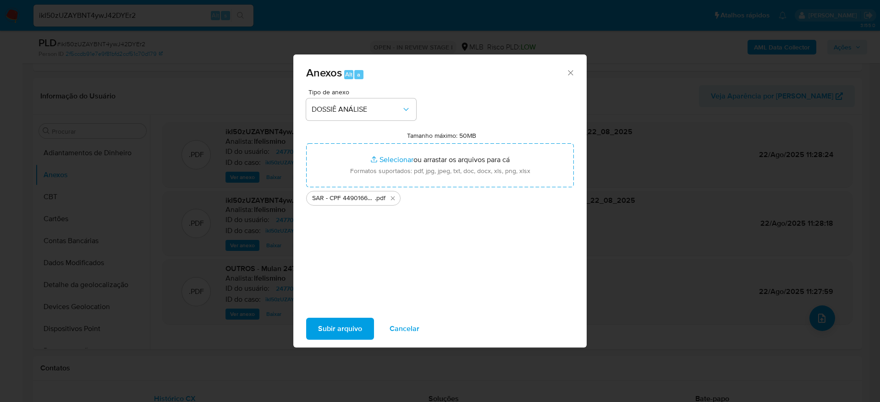
click at [348, 326] on span "Subir arquivo" at bounding box center [340, 329] width 44 height 20
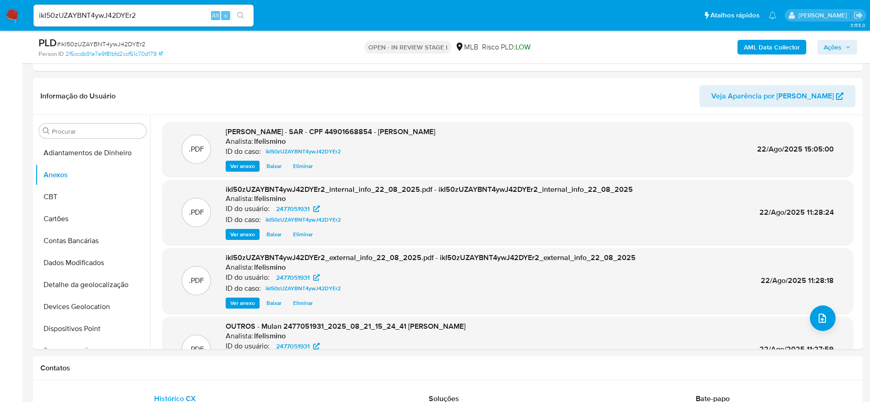
click at [828, 57] on div "AML Data Collector Ações" at bounding box center [721, 47] width 270 height 22
click at [832, 53] on span "Ações" at bounding box center [832, 47] width 18 height 15
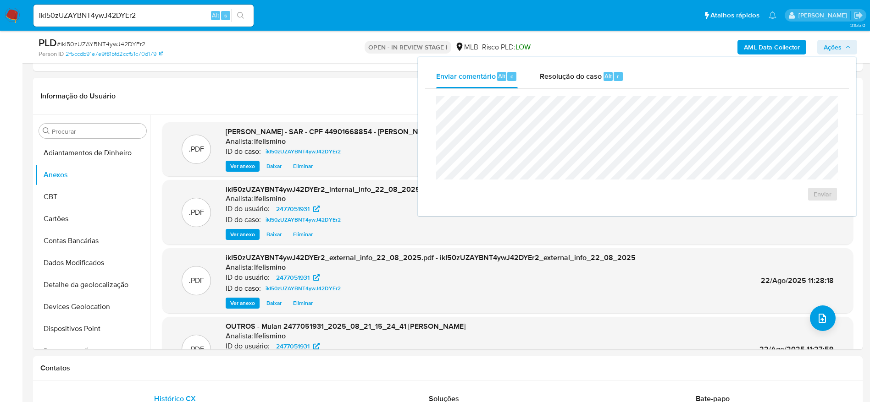
drag, startPoint x: 586, startPoint y: 73, endPoint x: 585, endPoint y: 88, distance: 15.2
click at [585, 74] on span "Resolução do caso" at bounding box center [571, 76] width 62 height 11
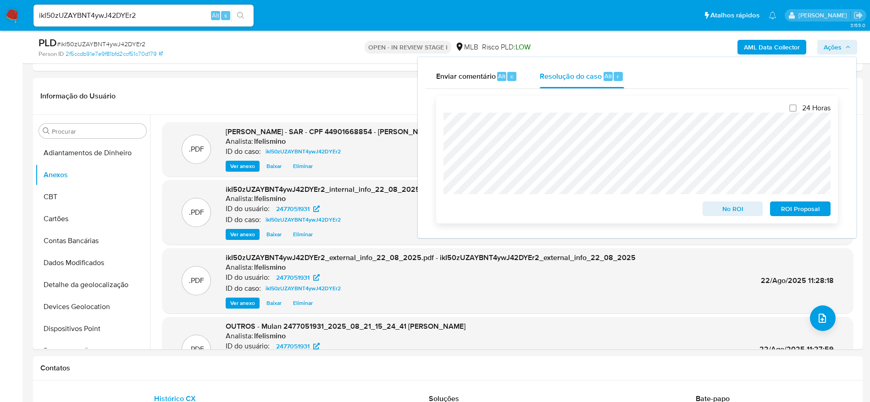
click at [786, 209] on span "ROI Proposal" at bounding box center [800, 209] width 48 height 13
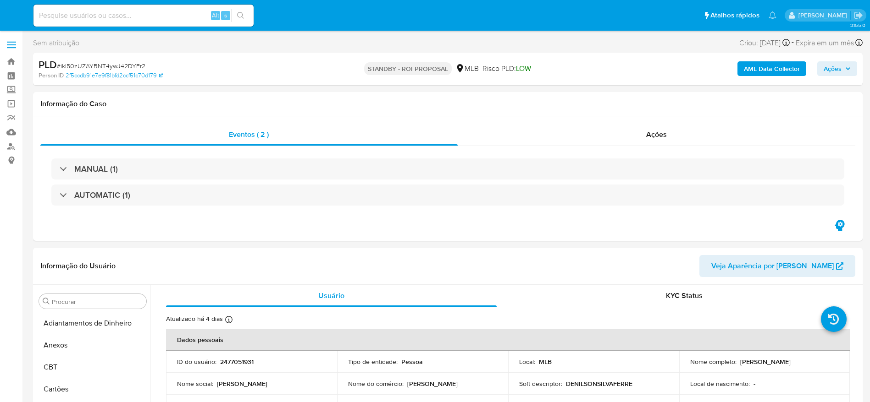
select select "10"
click at [182, 24] on div "Alt s" at bounding box center [143, 16] width 220 height 22
click at [182, 14] on input at bounding box center [143, 16] width 220 height 12
paste input "j9rhQRjrtOL8aip5jdZyNQoa"
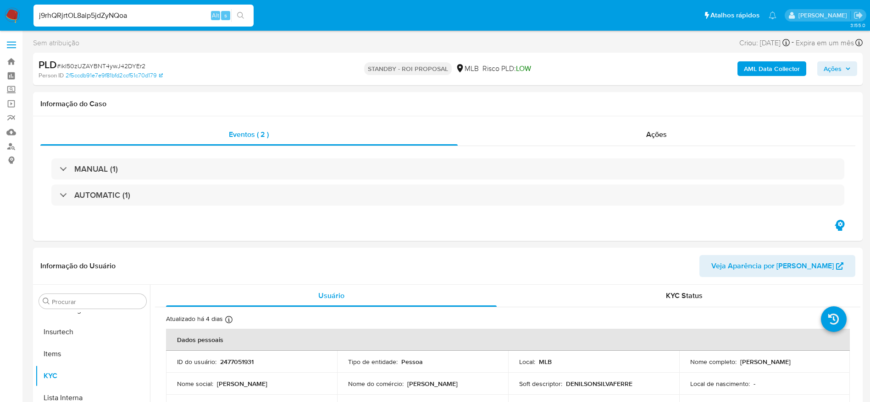
type input "j9rhQRjrtOL8aip5jdZyNQoa"
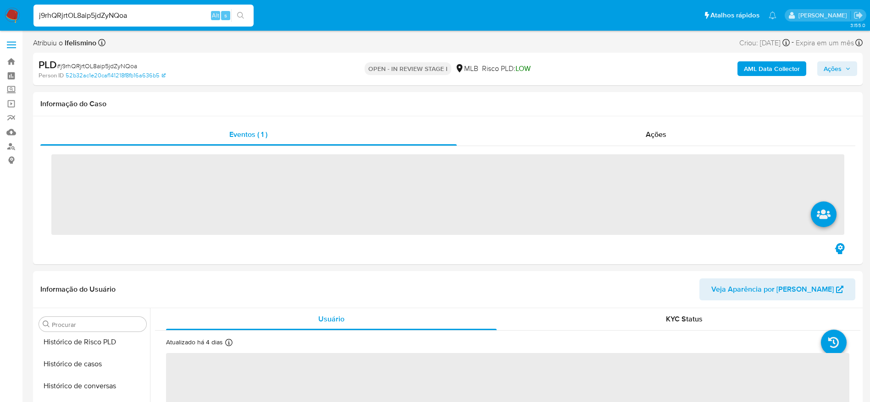
scroll to position [406, 0]
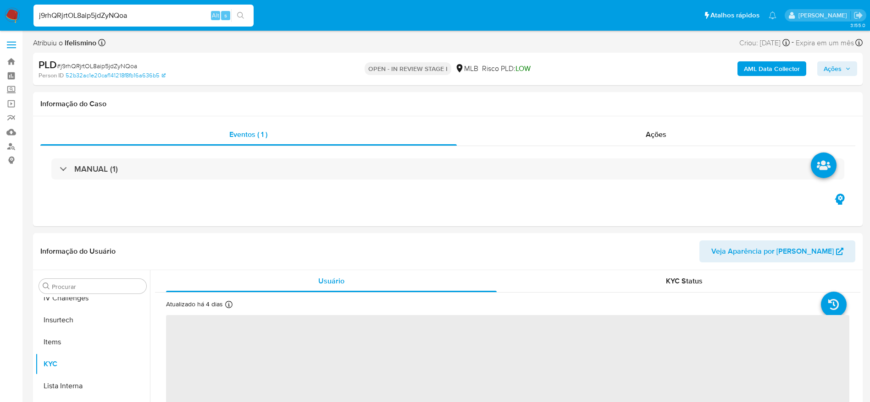
select select "10"
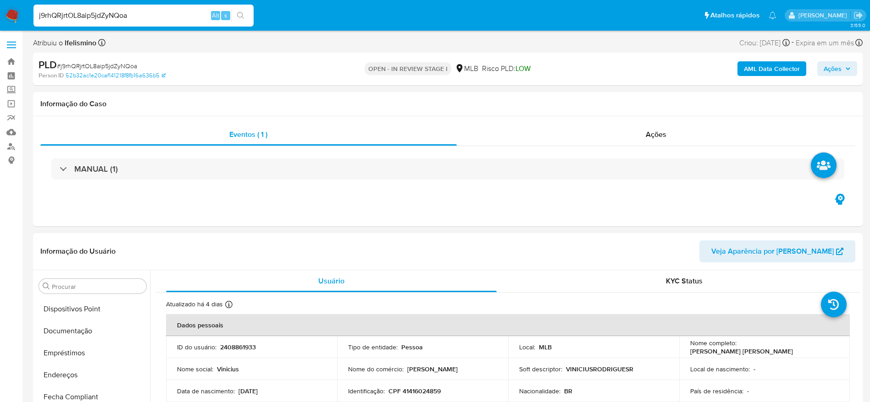
scroll to position [0, 0]
click at [97, 340] on button "Anexos" at bounding box center [88, 331] width 107 height 22
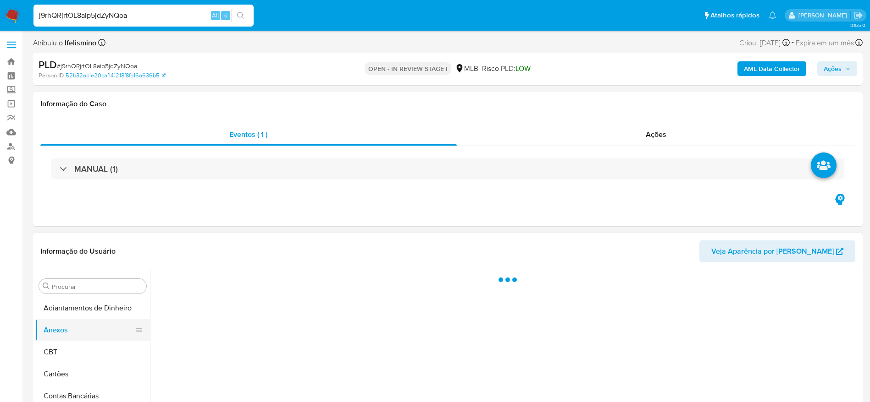
click at [86, 322] on button "Anexos" at bounding box center [88, 331] width 107 height 22
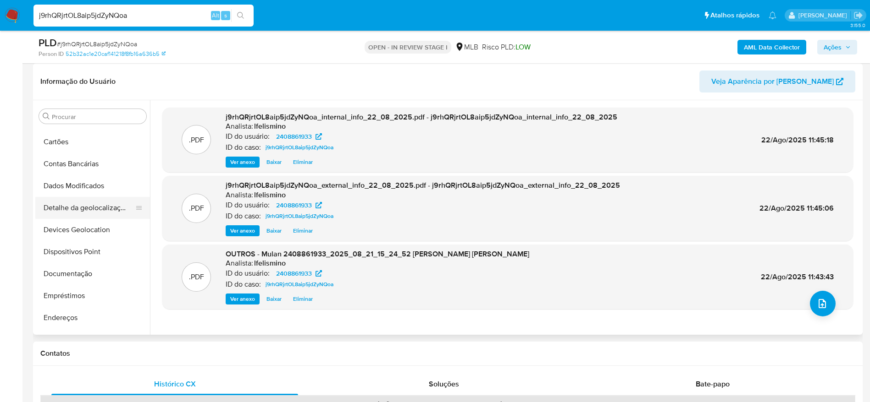
scroll to position [206, 0]
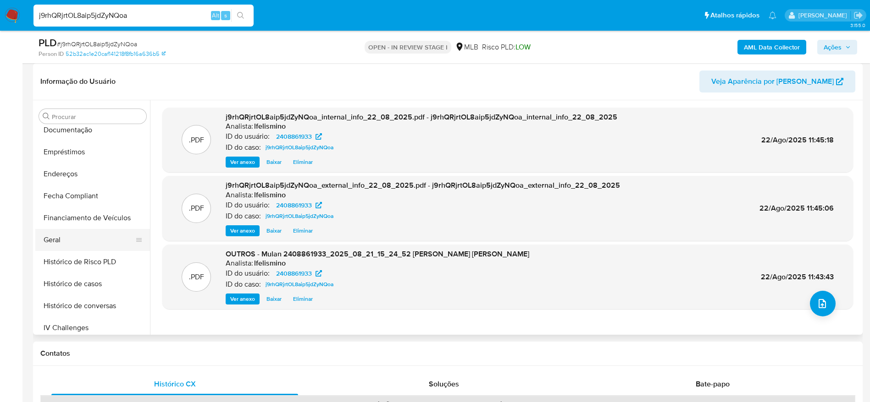
click at [79, 242] on button "Geral" at bounding box center [88, 240] width 107 height 22
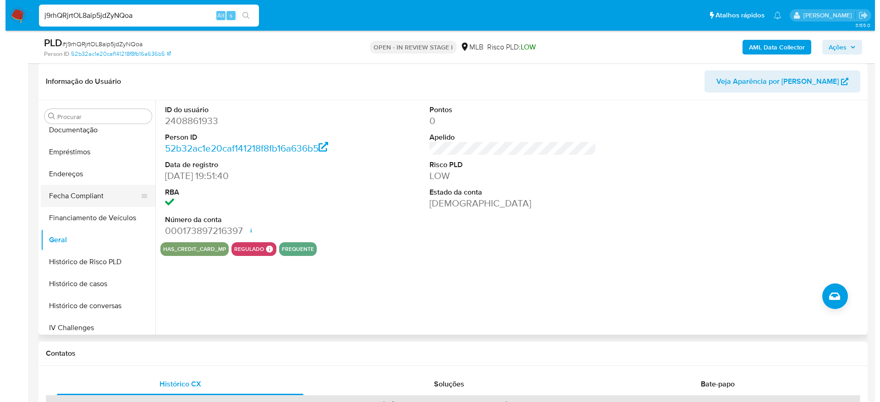
scroll to position [0, 0]
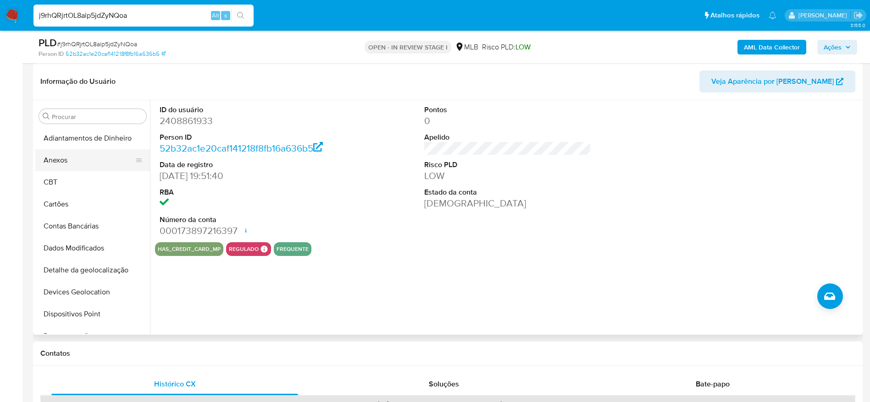
click at [77, 163] on button "Anexos" at bounding box center [88, 160] width 107 height 22
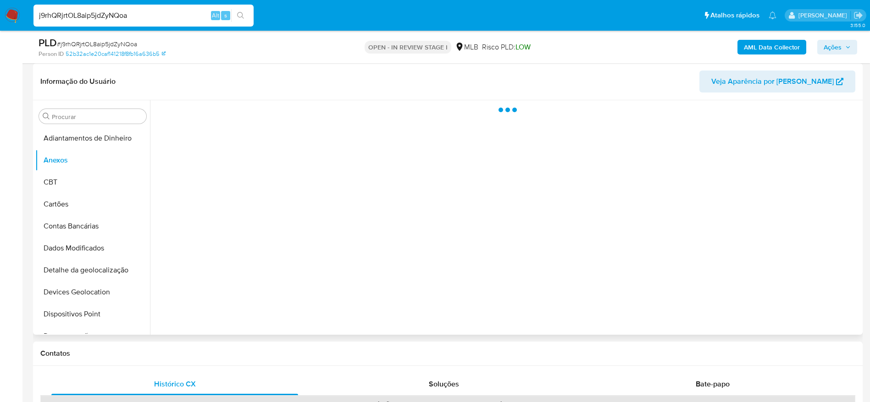
drag, startPoint x: 77, startPoint y: 158, endPoint x: 193, endPoint y: 172, distance: 117.4
click at [128, 166] on button "Anexos" at bounding box center [92, 160] width 115 height 22
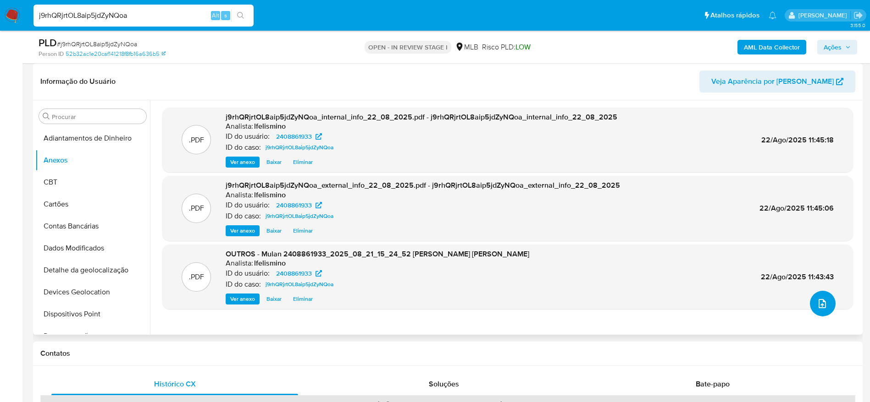
click at [825, 303] on button "upload-file" at bounding box center [823, 304] width 26 height 26
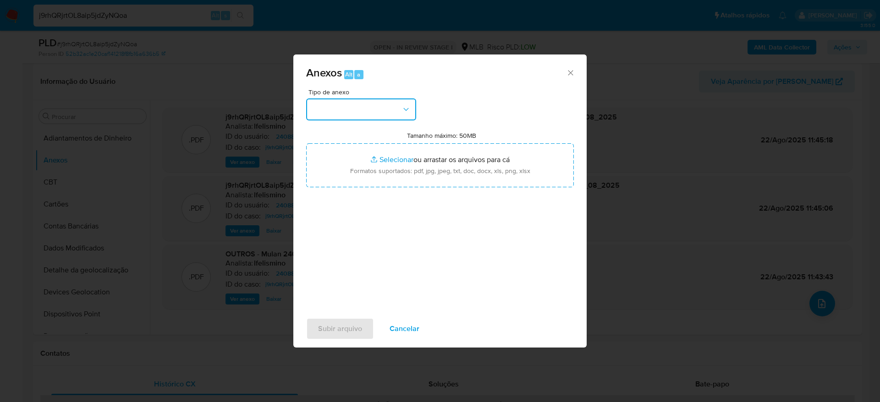
click at [347, 105] on button "button" at bounding box center [361, 110] width 110 height 22
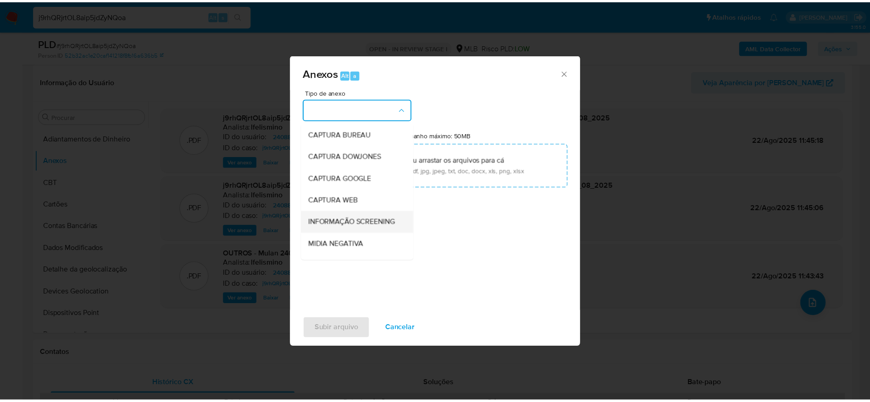
scroll to position [141, 0]
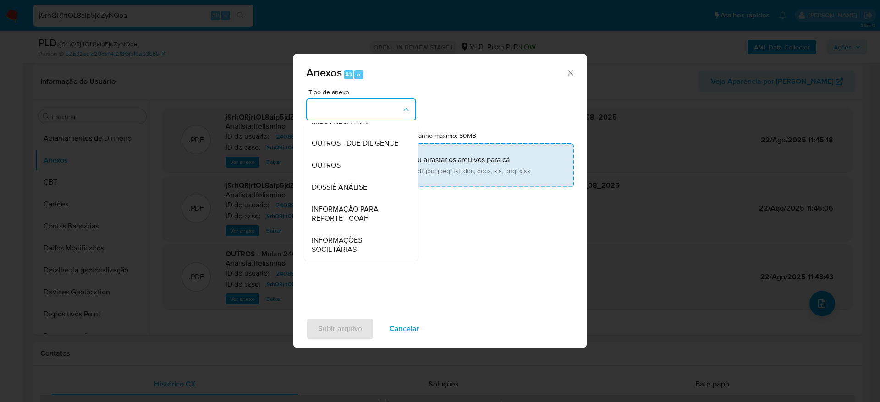
click at [353, 187] on span "DOSSIÊ ANÁLISE" at bounding box center [339, 187] width 55 height 9
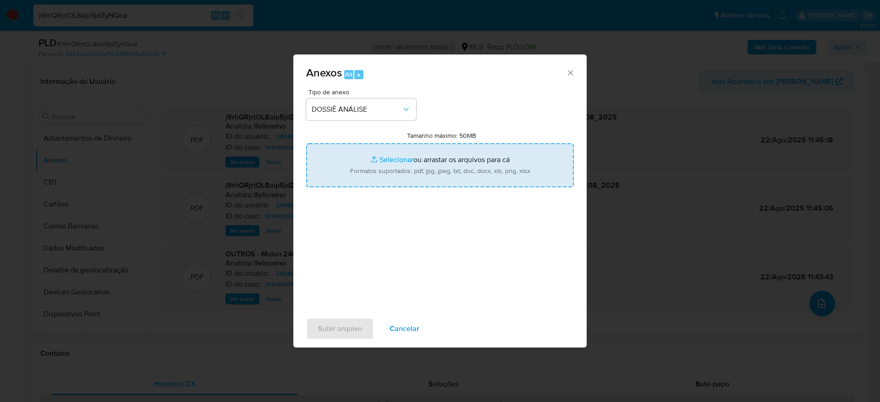
type input "C:\fakepath\SAR - CPF 41416024859 - VINICIUS RODRIGUES RIBEIRO.pdf"
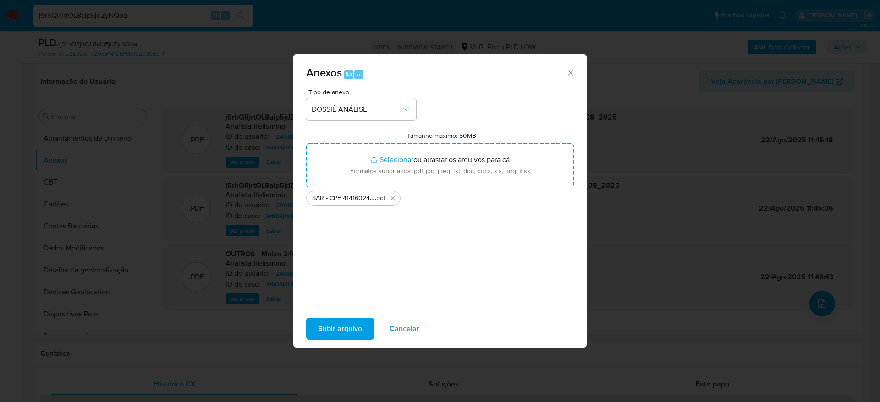
click at [332, 332] on span "Subir arquivo" at bounding box center [340, 329] width 44 height 20
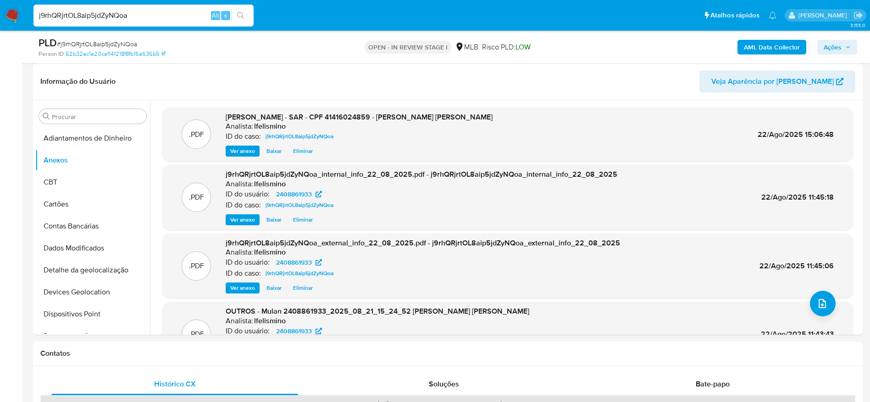
click at [838, 45] on span "Ações" at bounding box center [832, 47] width 18 height 15
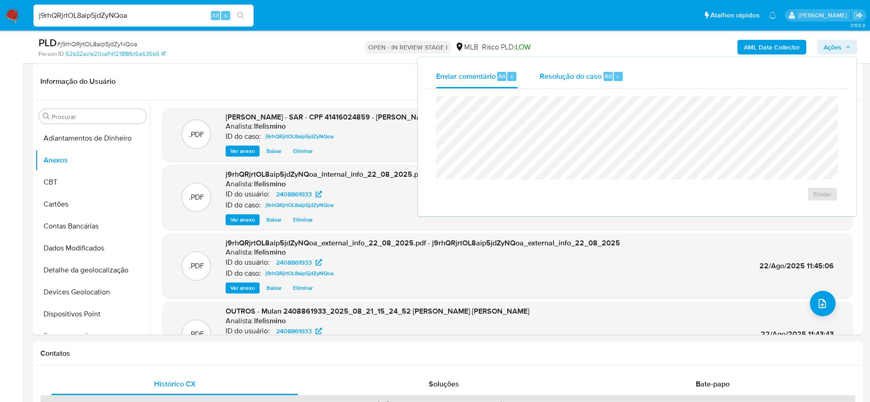
click at [615, 77] on div "r" at bounding box center [617, 76] width 9 height 9
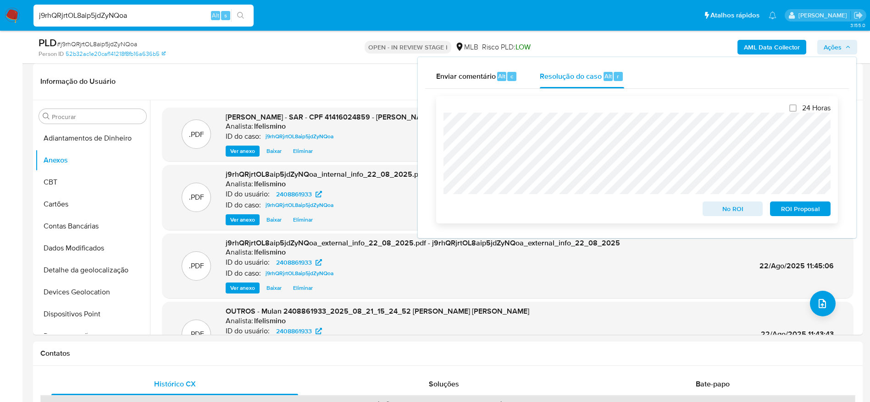
click at [800, 212] on span "ROI Proposal" at bounding box center [800, 209] width 48 height 13
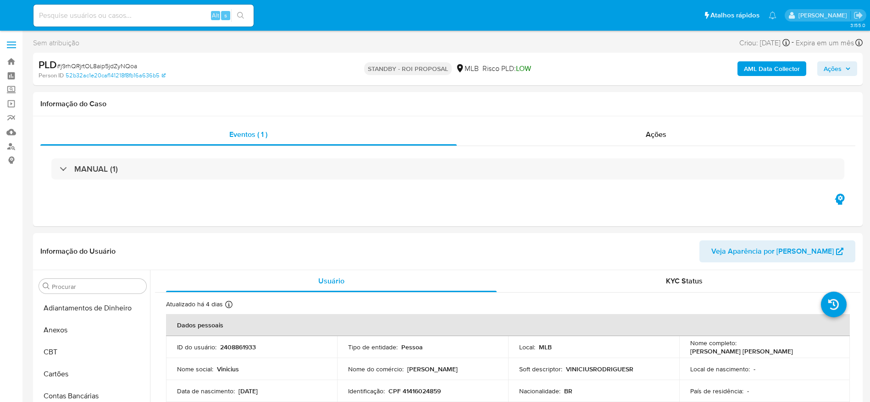
select select "10"
